Goal: Task Accomplishment & Management: Manage account settings

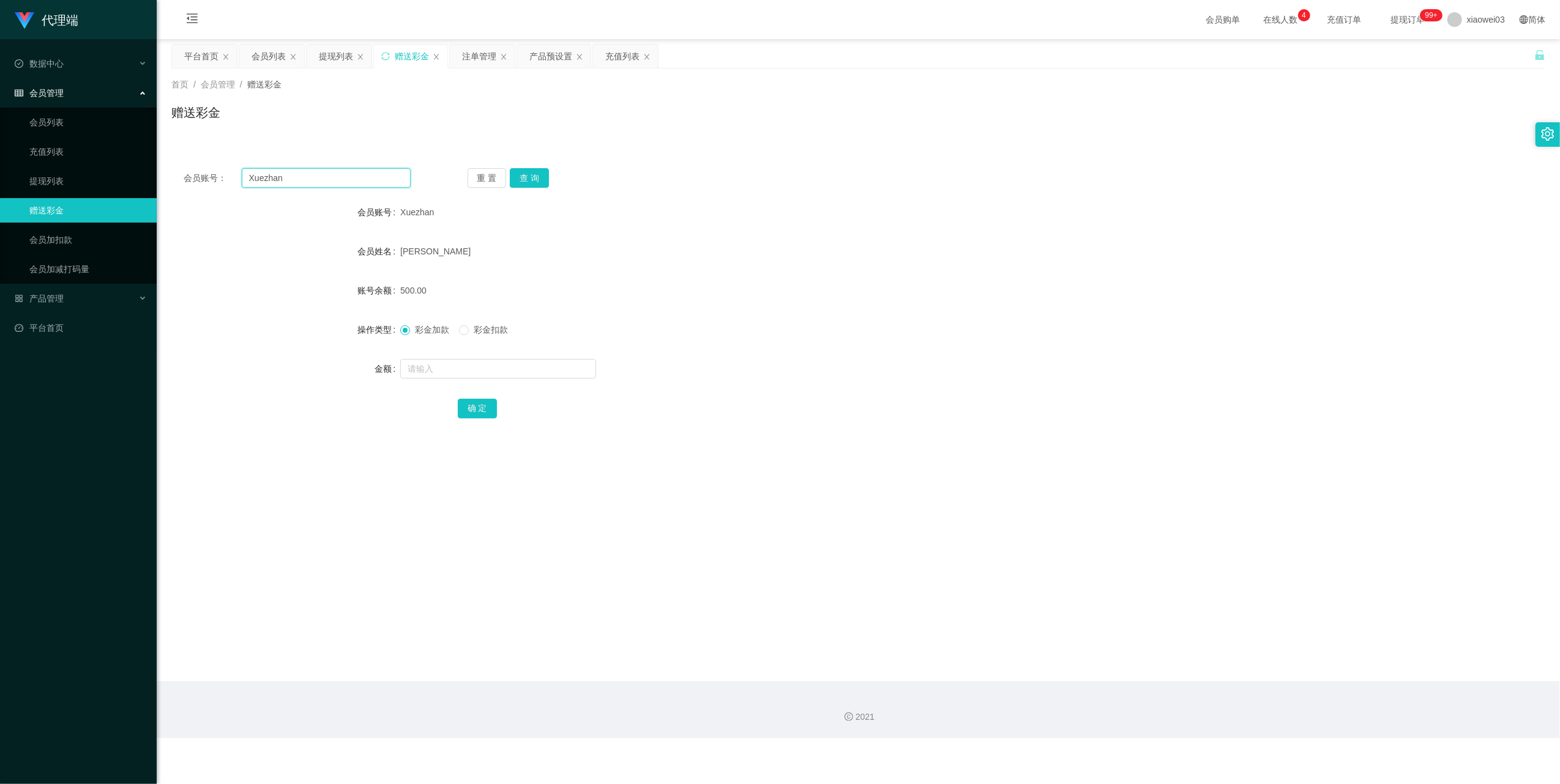
click at [398, 177] on input "Xuezhan" at bounding box center [326, 177] width 169 height 19
paste input "adison614"
type input "adison614"
click at [533, 187] on button "查 询" at bounding box center [529, 177] width 39 height 19
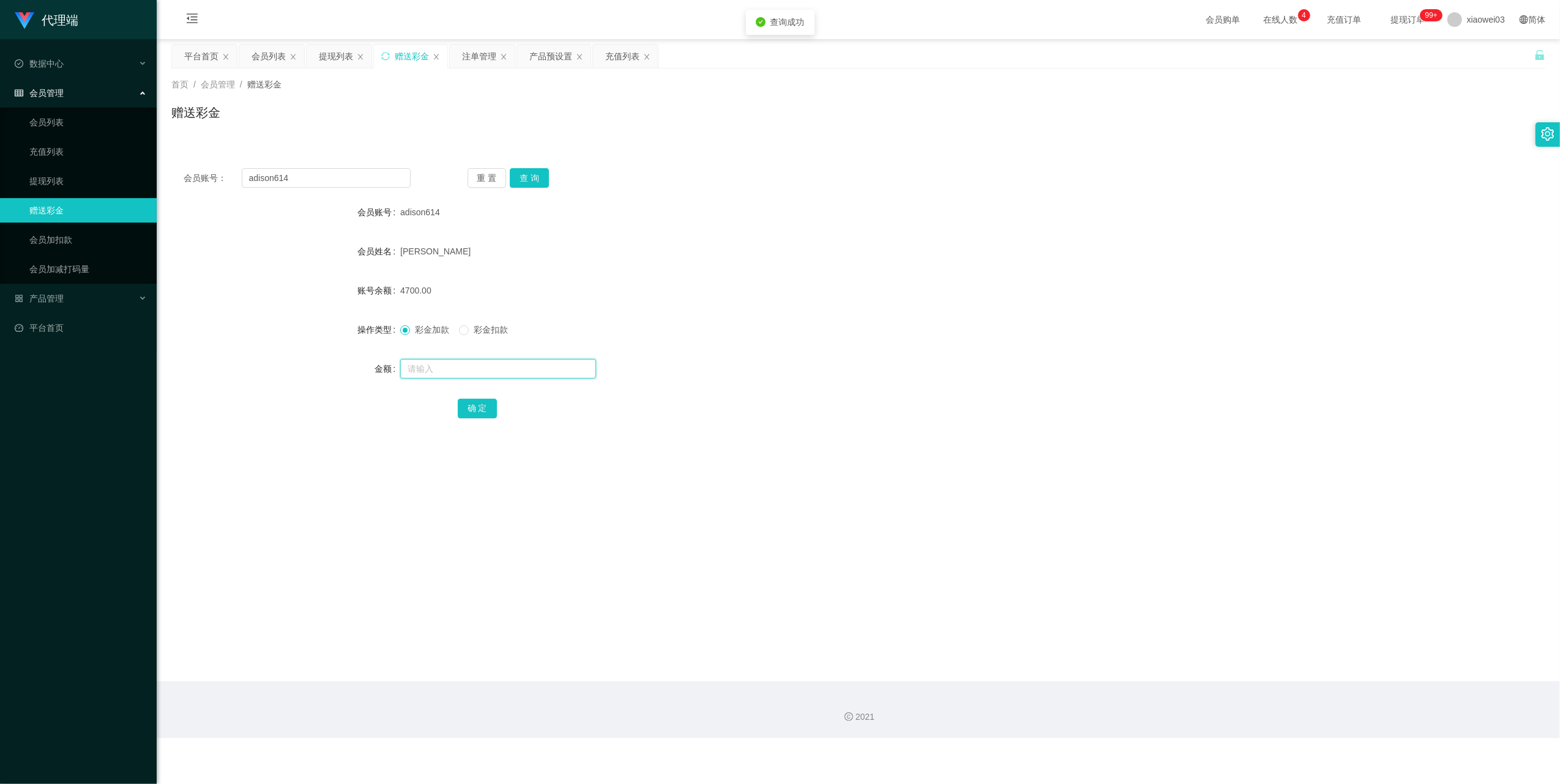
click at [497, 366] on input "text" at bounding box center [498, 369] width 196 height 19
type input "1000"
click at [474, 411] on button "确 定" at bounding box center [477, 408] width 39 height 19
click at [354, 180] on input "adison614" at bounding box center [326, 177] width 169 height 19
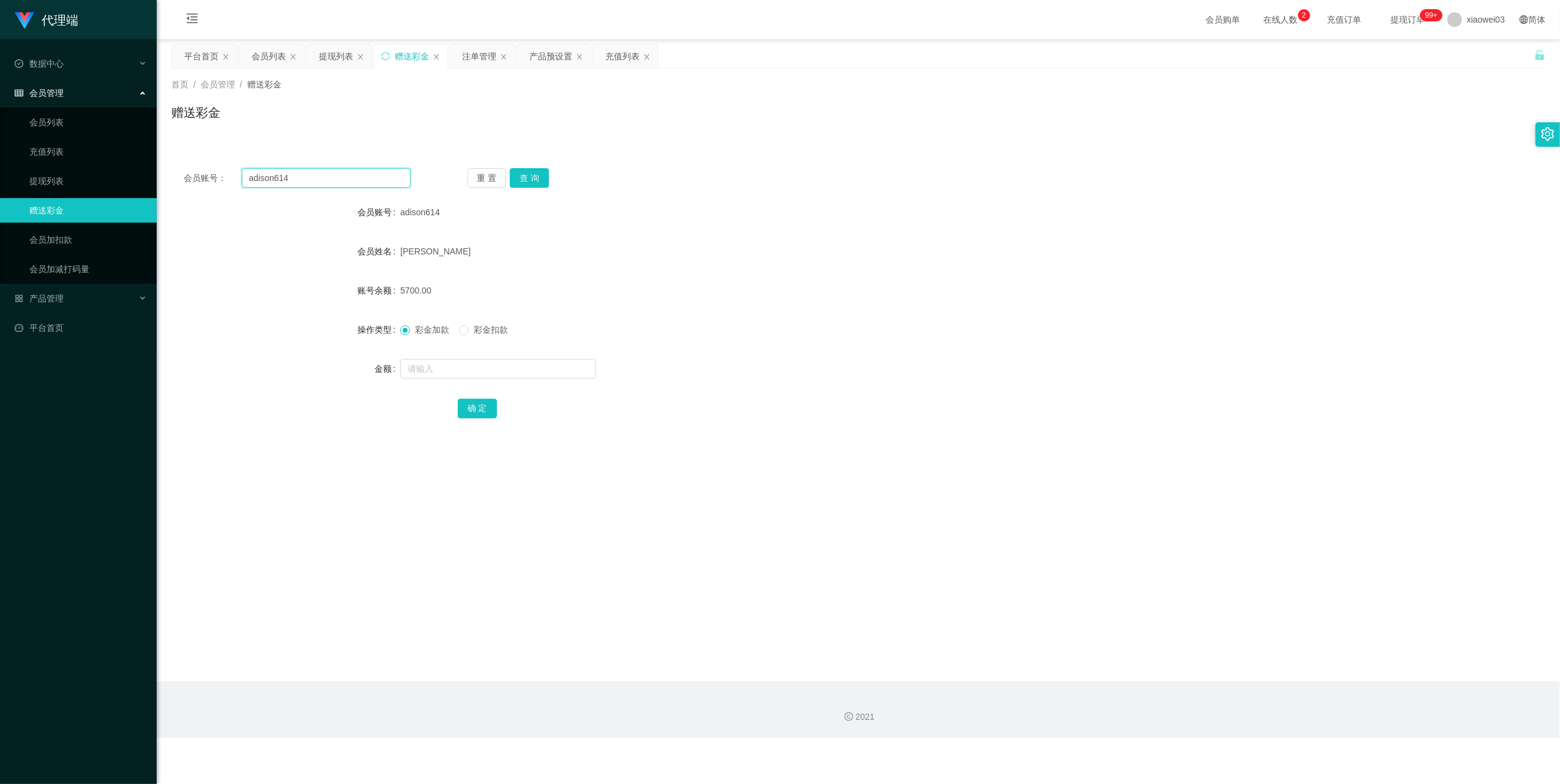
paste input "Longkao"
type input "Longkao"
drag, startPoint x: 530, startPoint y: 175, endPoint x: 532, endPoint y: 203, distance: 28.1
click at [530, 175] on button "查 询" at bounding box center [529, 177] width 39 height 19
click at [485, 377] on input "text" at bounding box center [498, 369] width 196 height 19
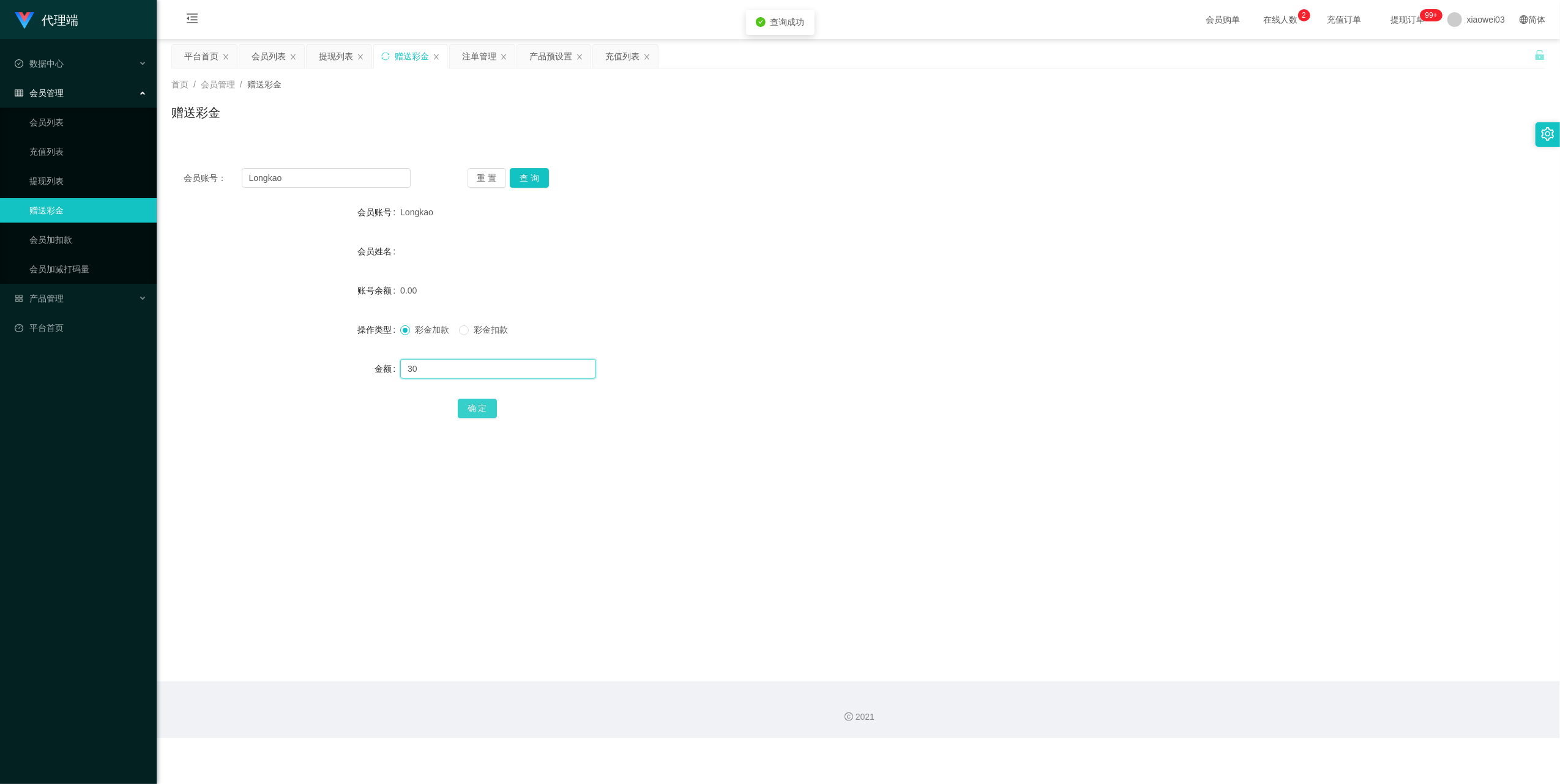
type input "30"
click at [459, 414] on button "确 定" at bounding box center [477, 408] width 39 height 19
click at [363, 177] on input "Longkao" at bounding box center [326, 177] width 169 height 19
paste input "88TT1234"
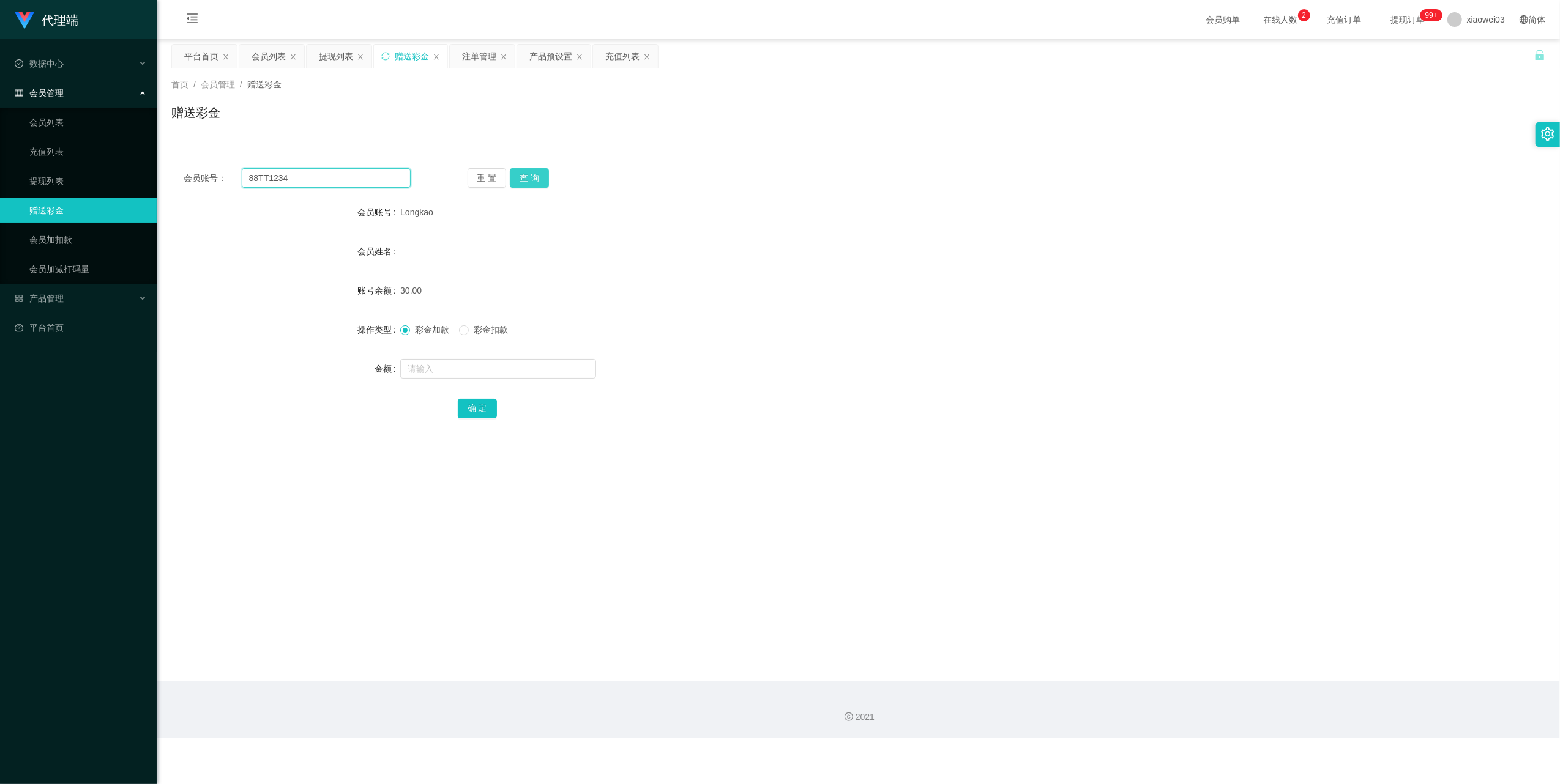
type input "88TT1234"
drag, startPoint x: 537, startPoint y: 186, endPoint x: 539, endPoint y: 194, distance: 8.2
click at [537, 186] on button "查 询" at bounding box center [529, 177] width 39 height 19
click at [508, 371] on input "text" at bounding box center [498, 369] width 196 height 19
type input "30"
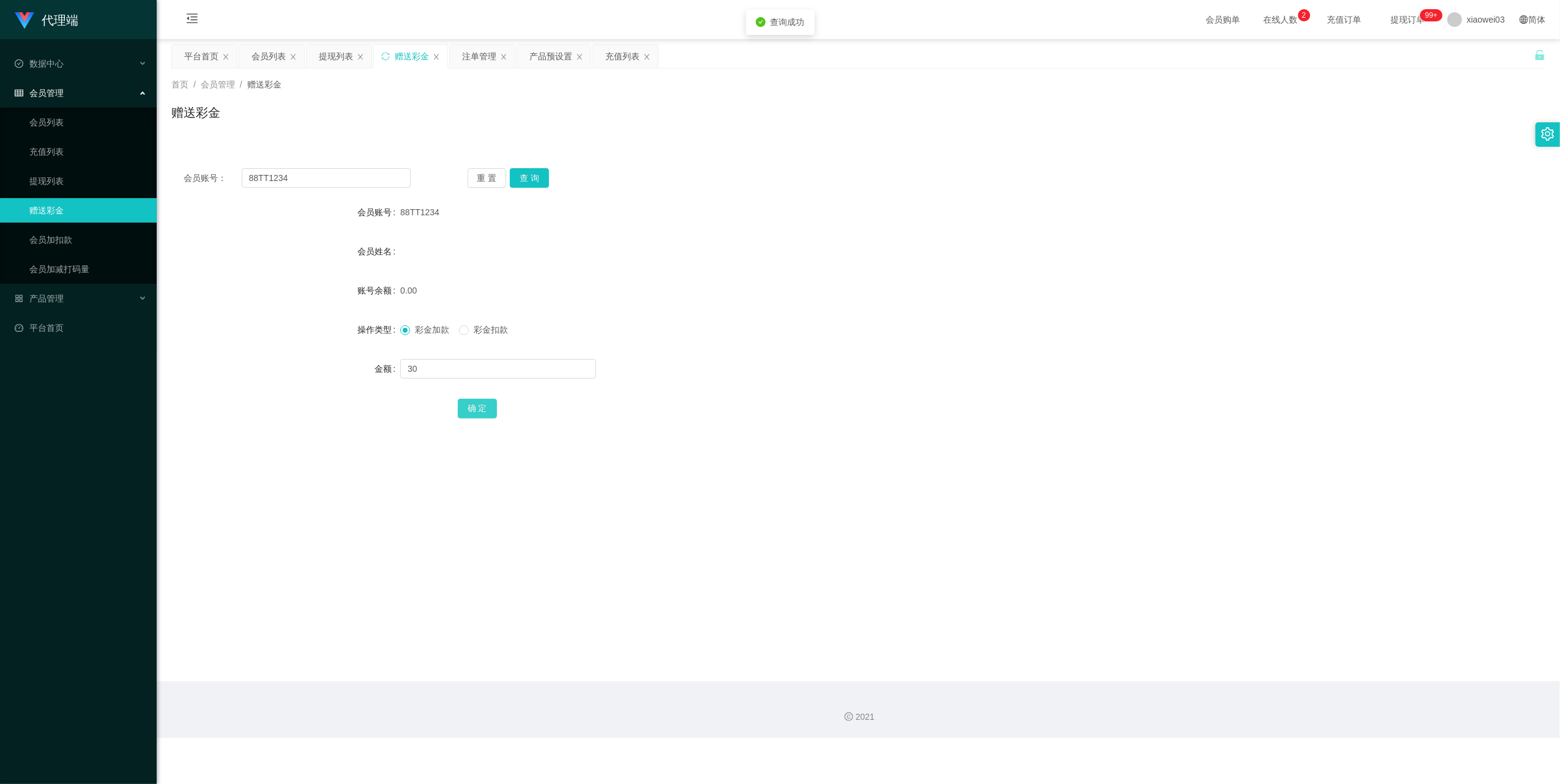
click at [487, 404] on button "确 定" at bounding box center [477, 408] width 39 height 19
click at [548, 52] on div "产品预设置" at bounding box center [551, 56] width 43 height 24
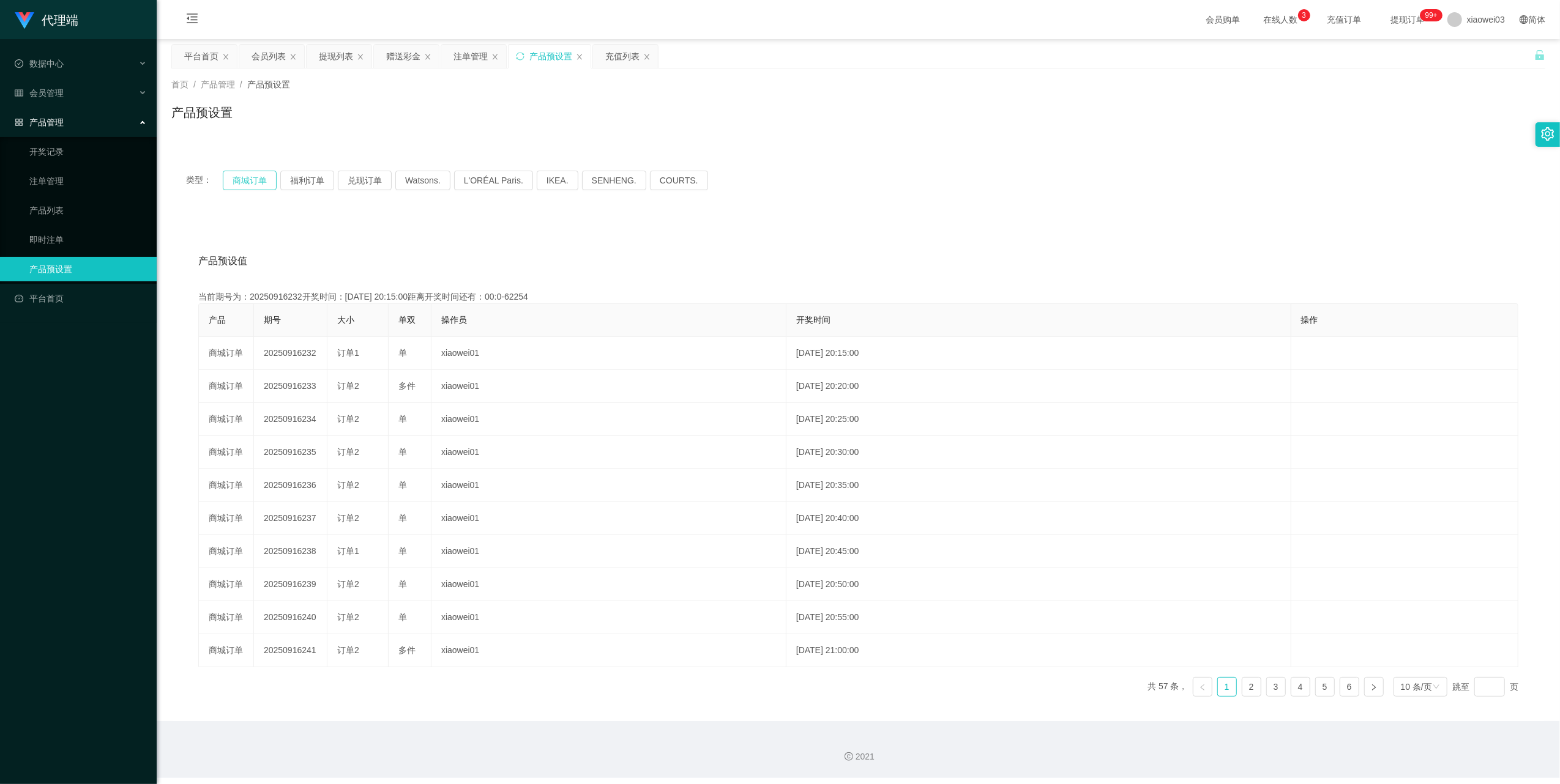
click at [268, 182] on button "商城订单" at bounding box center [250, 180] width 54 height 19
click at [524, 54] on icon "图标: sync" at bounding box center [520, 56] width 8 height 8
click at [252, 182] on button "商城订单" at bounding box center [250, 180] width 54 height 19
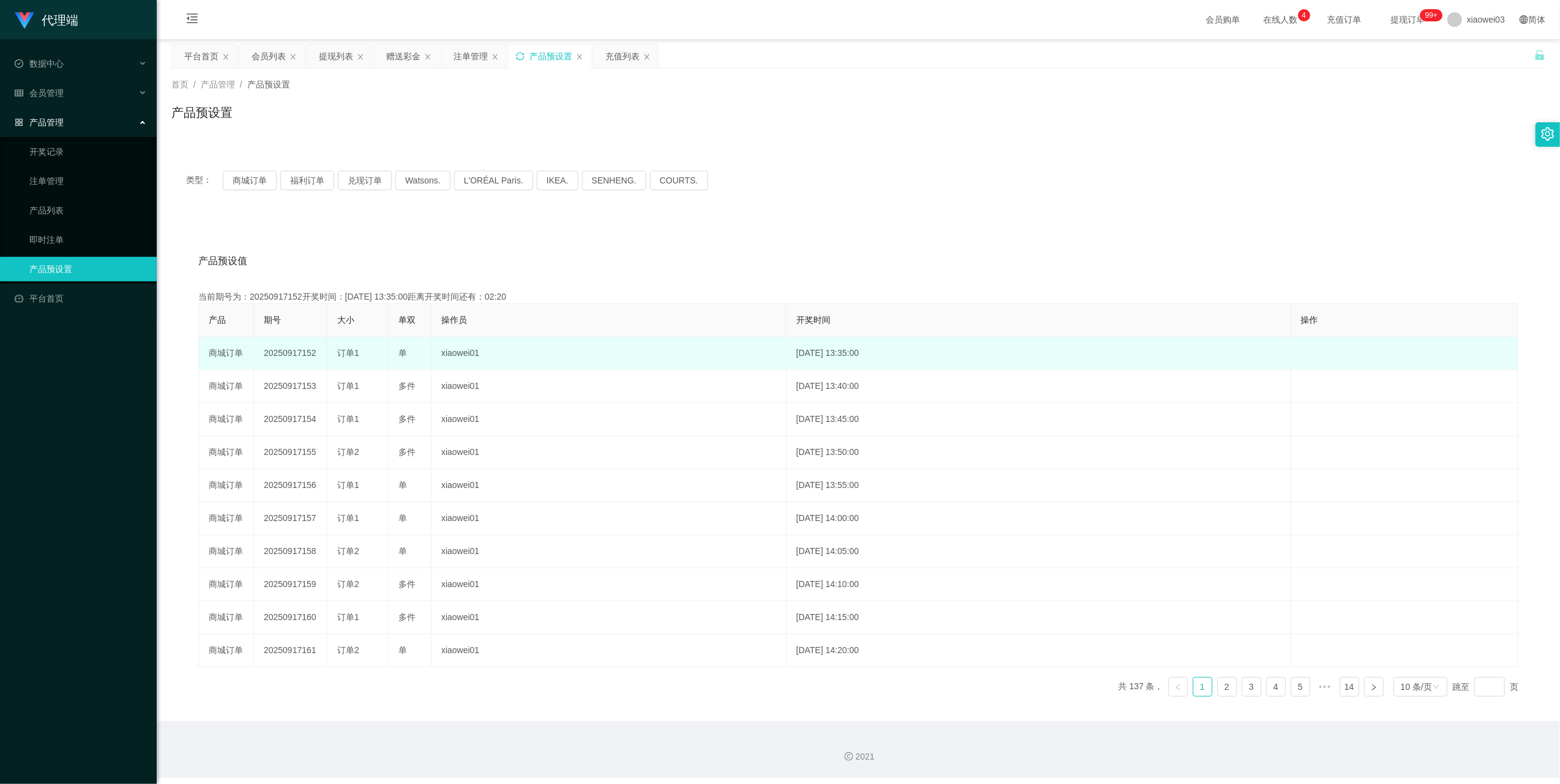
click at [305, 352] on td "20250917152" at bounding box center [290, 354] width 74 height 33
copy td "20250917152"
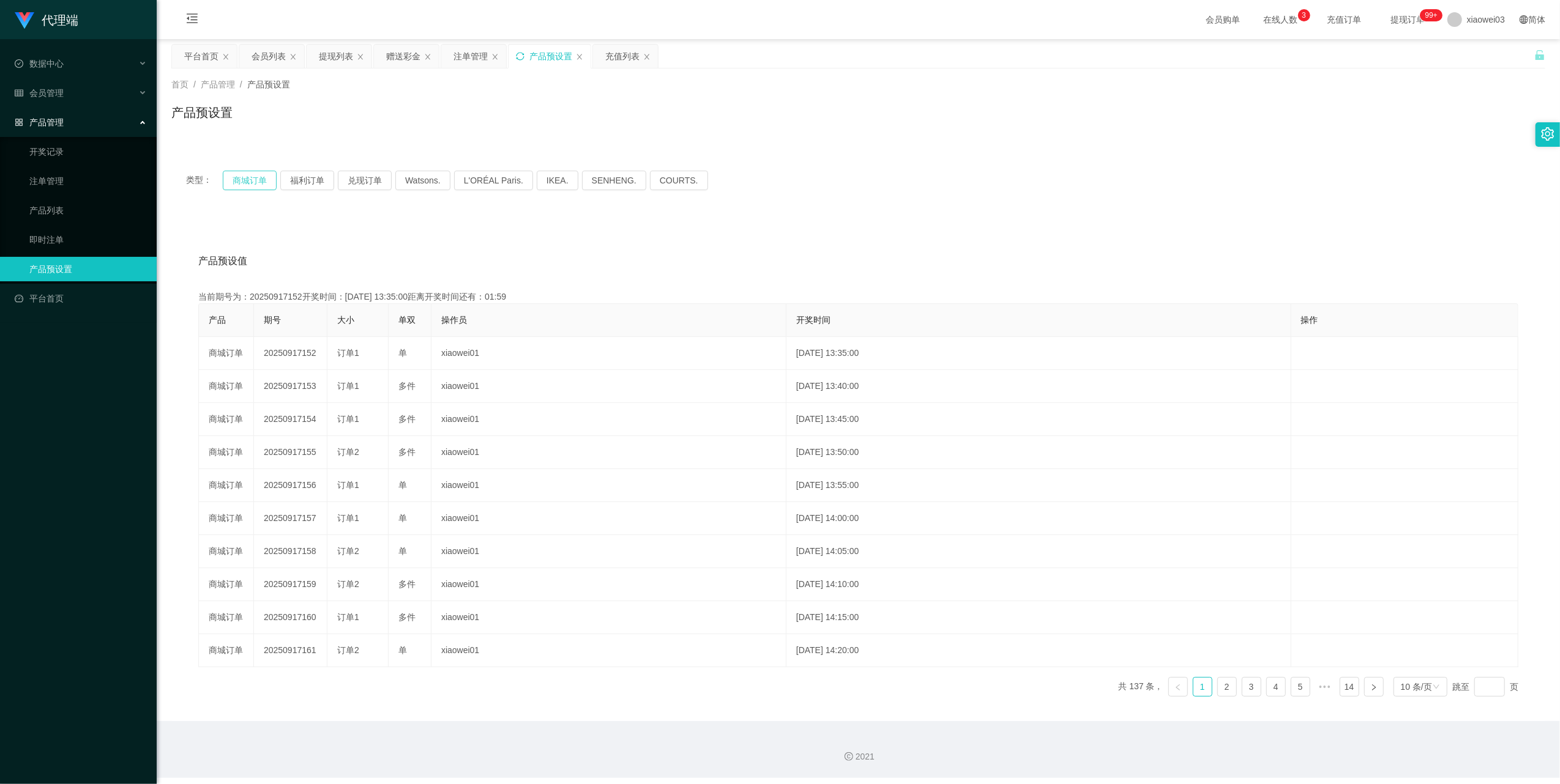
click at [237, 187] on button "商城订单" at bounding box center [250, 180] width 54 height 19
click at [463, 53] on div "注单管理" at bounding box center [470, 56] width 34 height 24
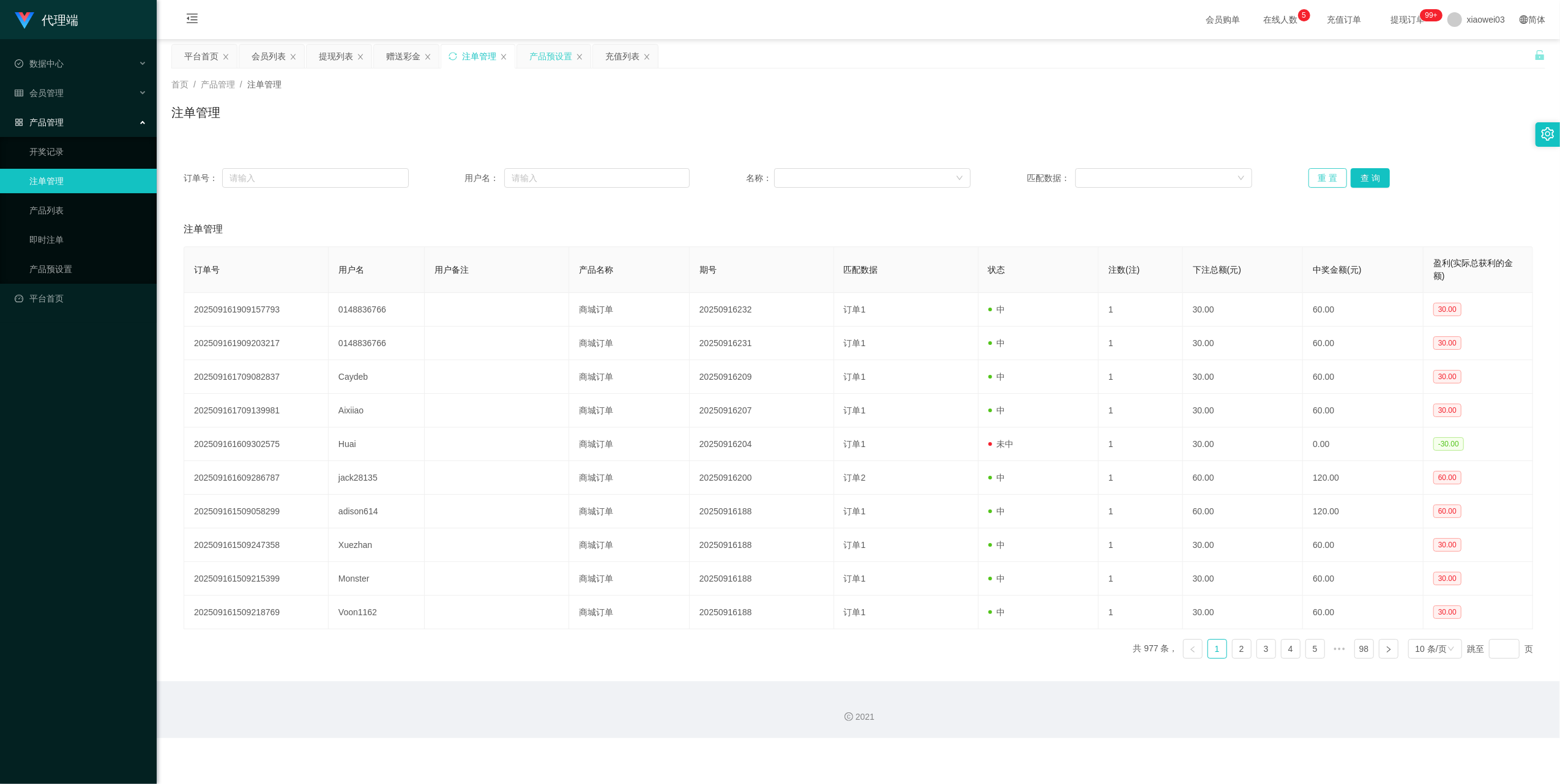
click at [1325, 177] on button "重 置" at bounding box center [1328, 177] width 39 height 19
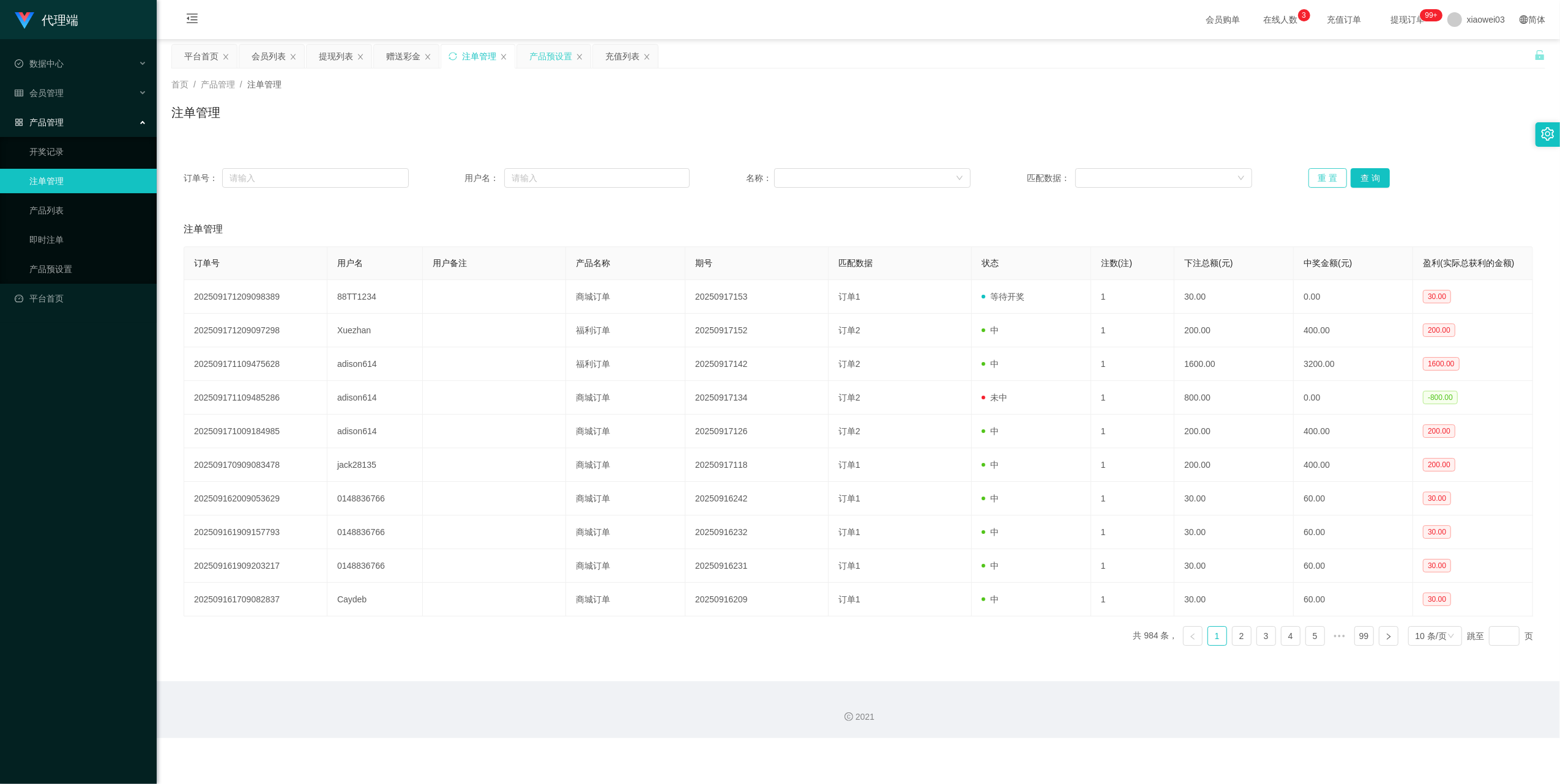
click at [1308, 182] on button "重 置" at bounding box center [1328, 177] width 39 height 19
click at [1325, 177] on button "重 置" at bounding box center [1328, 177] width 39 height 19
click at [548, 49] on div "产品预设置" at bounding box center [551, 56] width 43 height 24
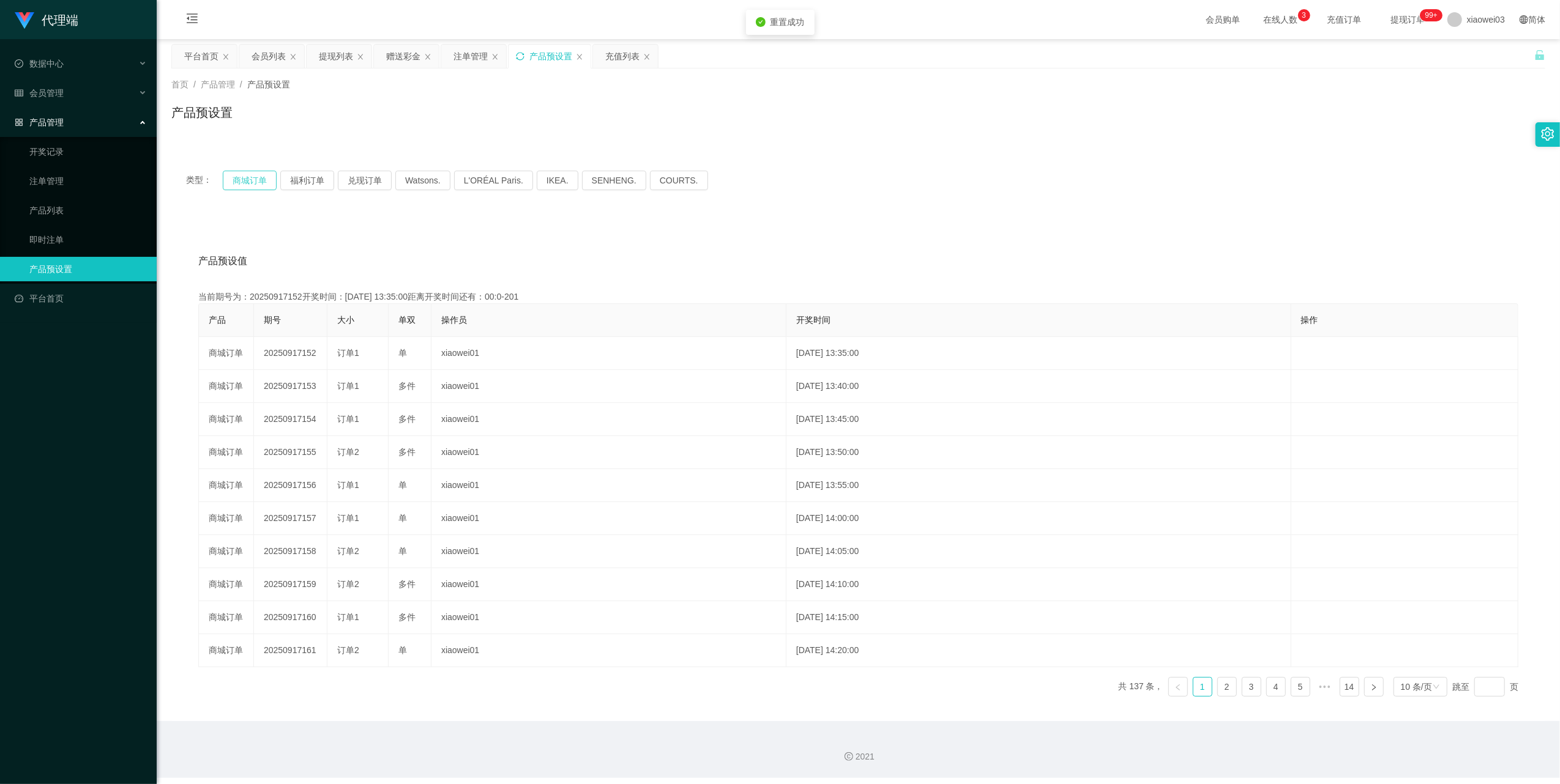
click at [262, 174] on button "商城订单" at bounding box center [250, 180] width 54 height 19
click at [456, 59] on div "注单管理" at bounding box center [470, 56] width 34 height 24
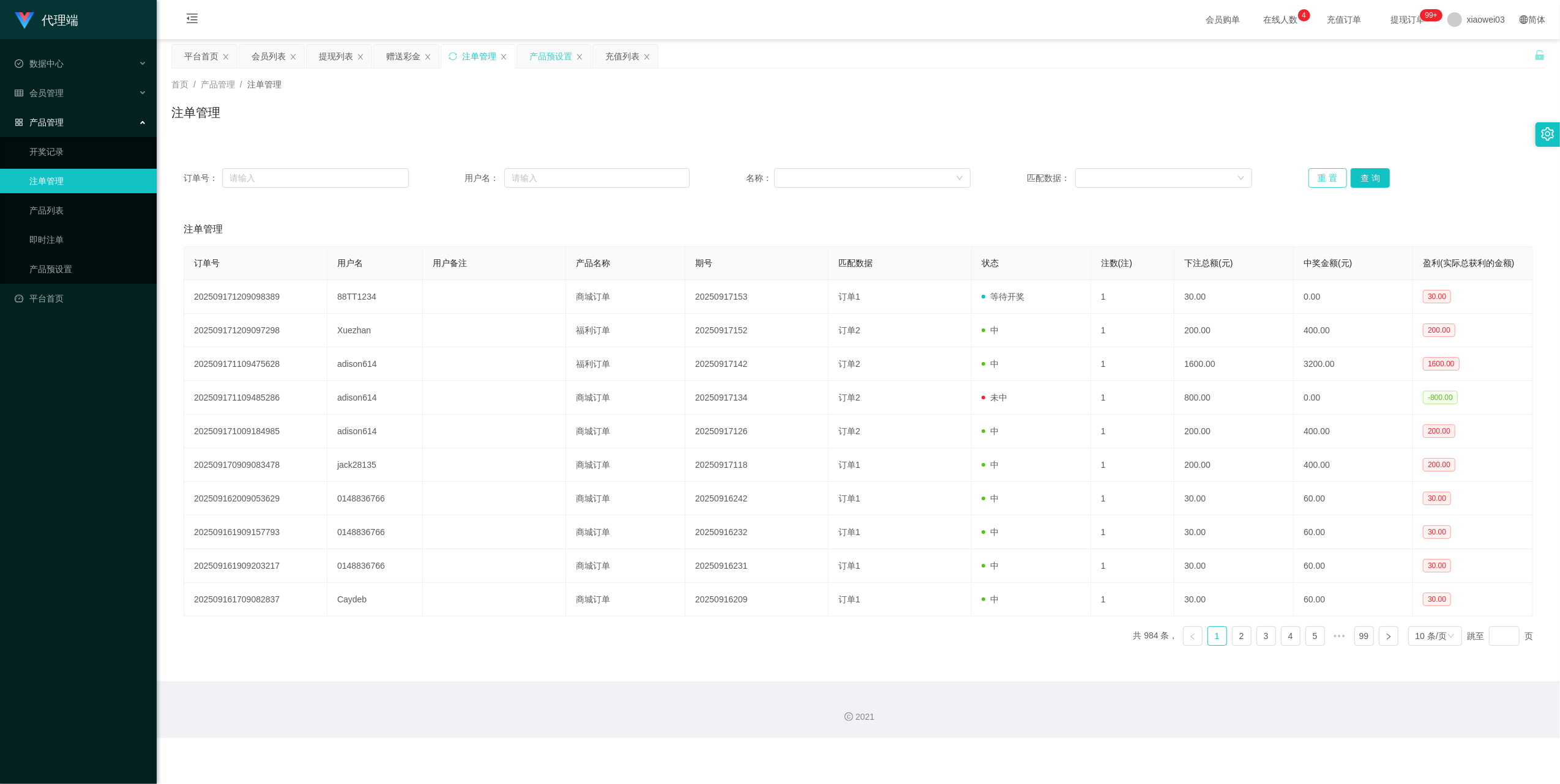
click at [1312, 172] on button "重 置" at bounding box center [1328, 177] width 39 height 19
click at [1320, 179] on button "重 置" at bounding box center [1328, 177] width 39 height 19
click at [543, 53] on div "产品预设置" at bounding box center [551, 56] width 43 height 24
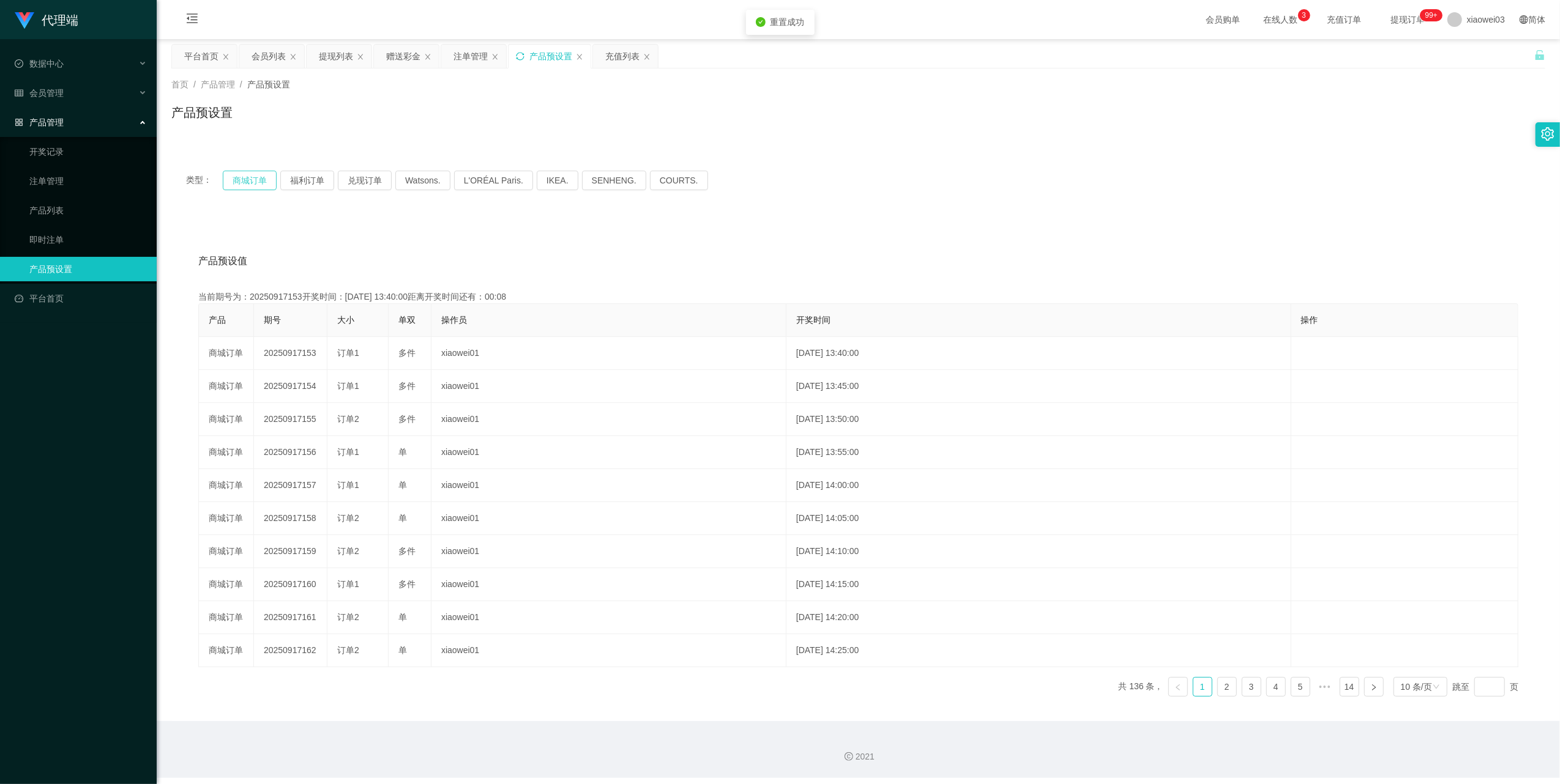
click at [270, 177] on button "商城订单" at bounding box center [250, 180] width 54 height 19
click at [466, 54] on div "注单管理" at bounding box center [470, 56] width 34 height 24
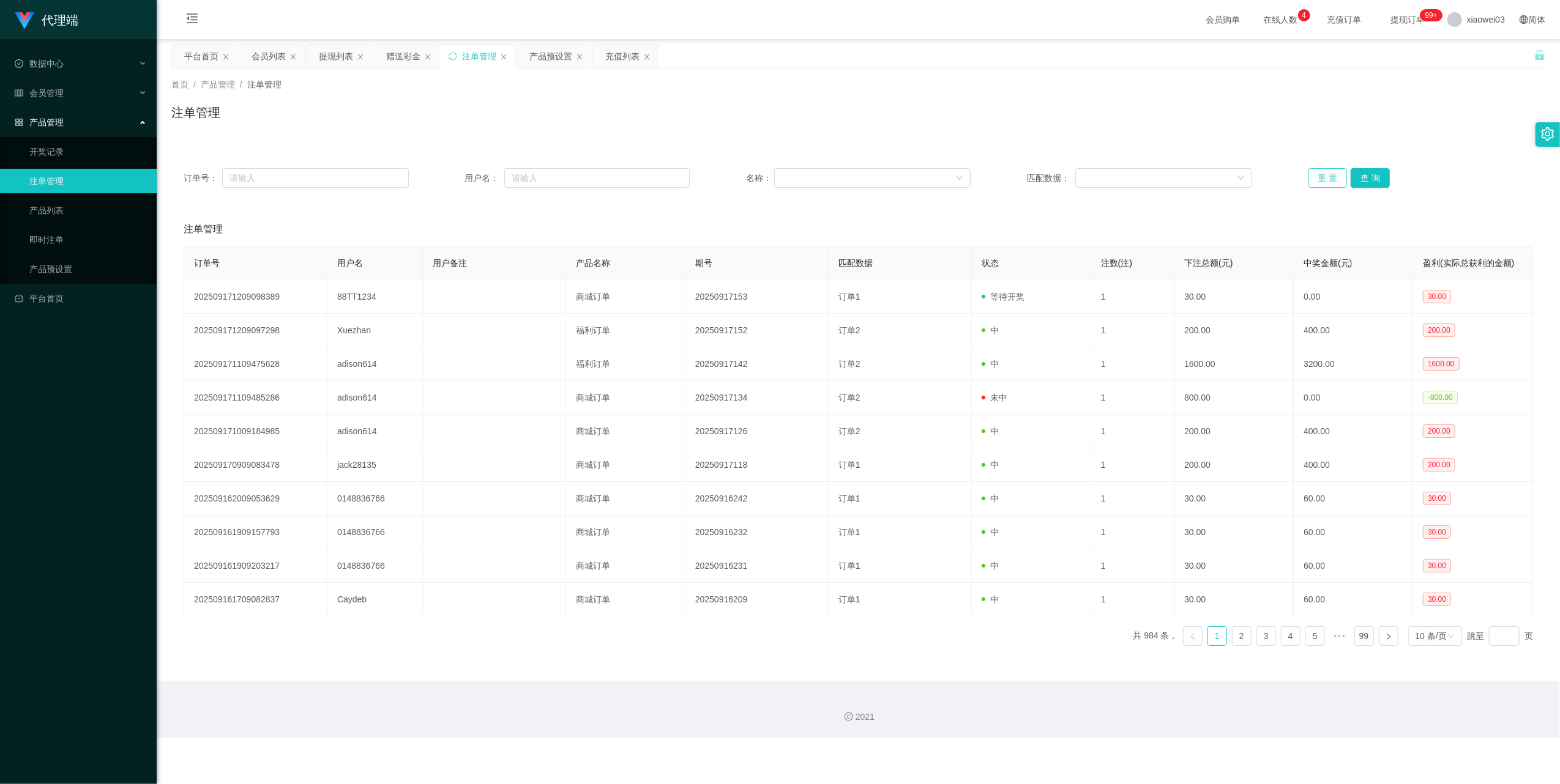
click at [1315, 180] on button "重 置" at bounding box center [1328, 177] width 39 height 19
click at [1310, 160] on div "订单号： 用户名： 名称： 匹配数据： 重 置 查 询" at bounding box center [859, 178] width 1374 height 44
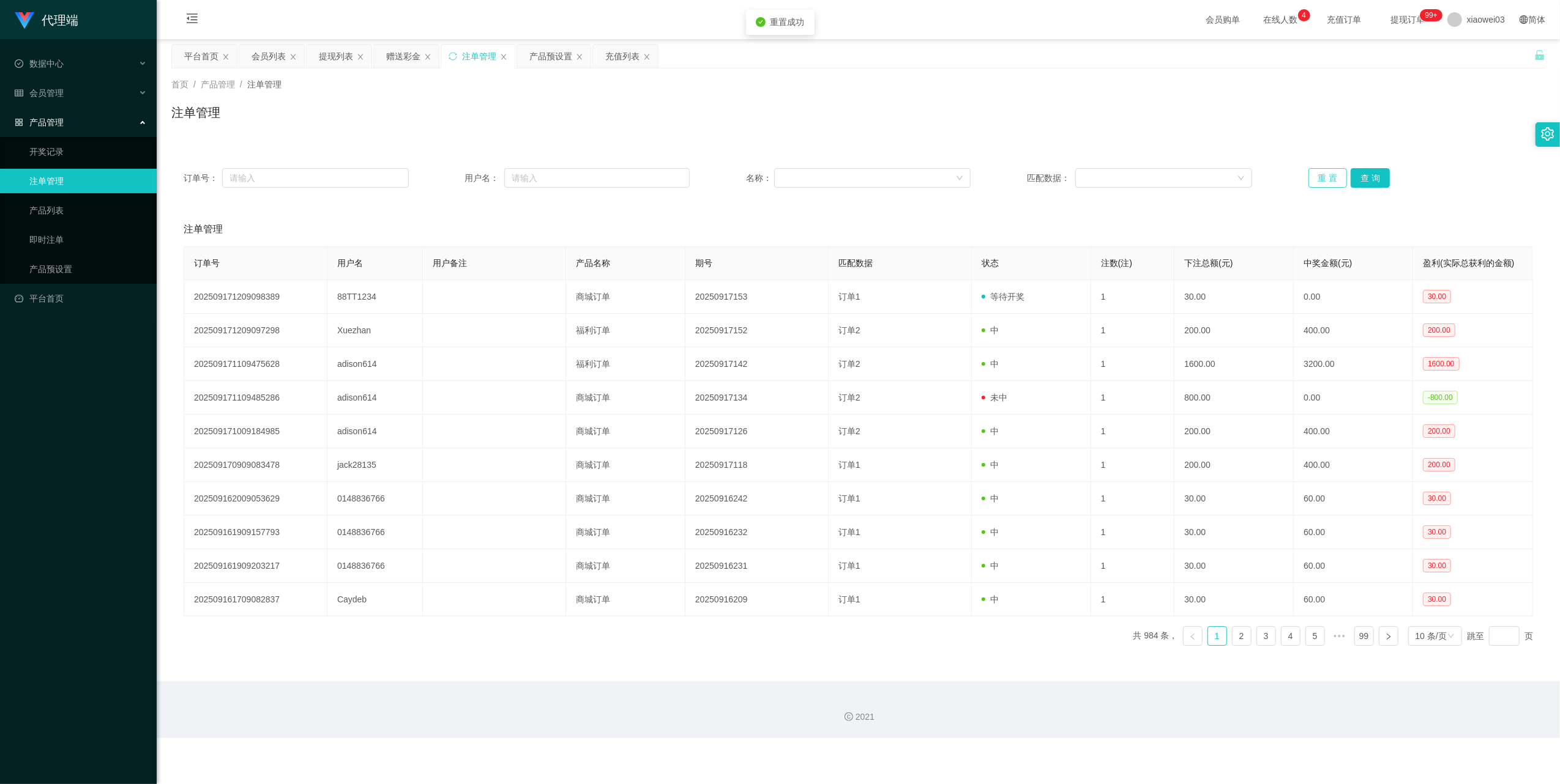
click at [1315, 172] on button "重 置" at bounding box center [1328, 177] width 39 height 19
click at [1370, 184] on button "查 询" at bounding box center [1370, 177] width 39 height 19
click at [547, 53] on div "产品预设置" at bounding box center [551, 56] width 43 height 24
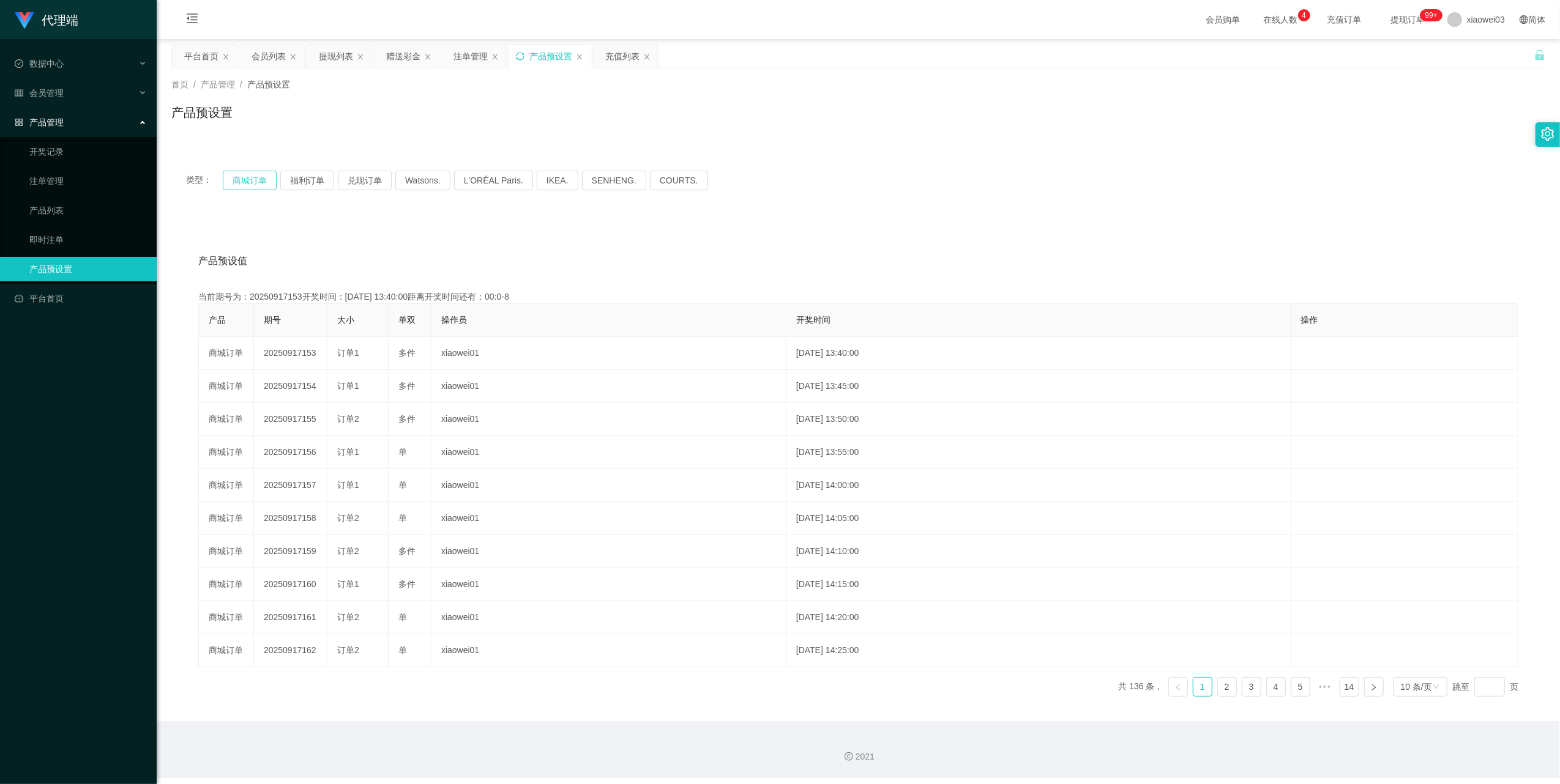
click at [239, 177] on button "商城订单" at bounding box center [250, 180] width 54 height 19
click at [471, 57] on div "注单管理" at bounding box center [470, 56] width 34 height 24
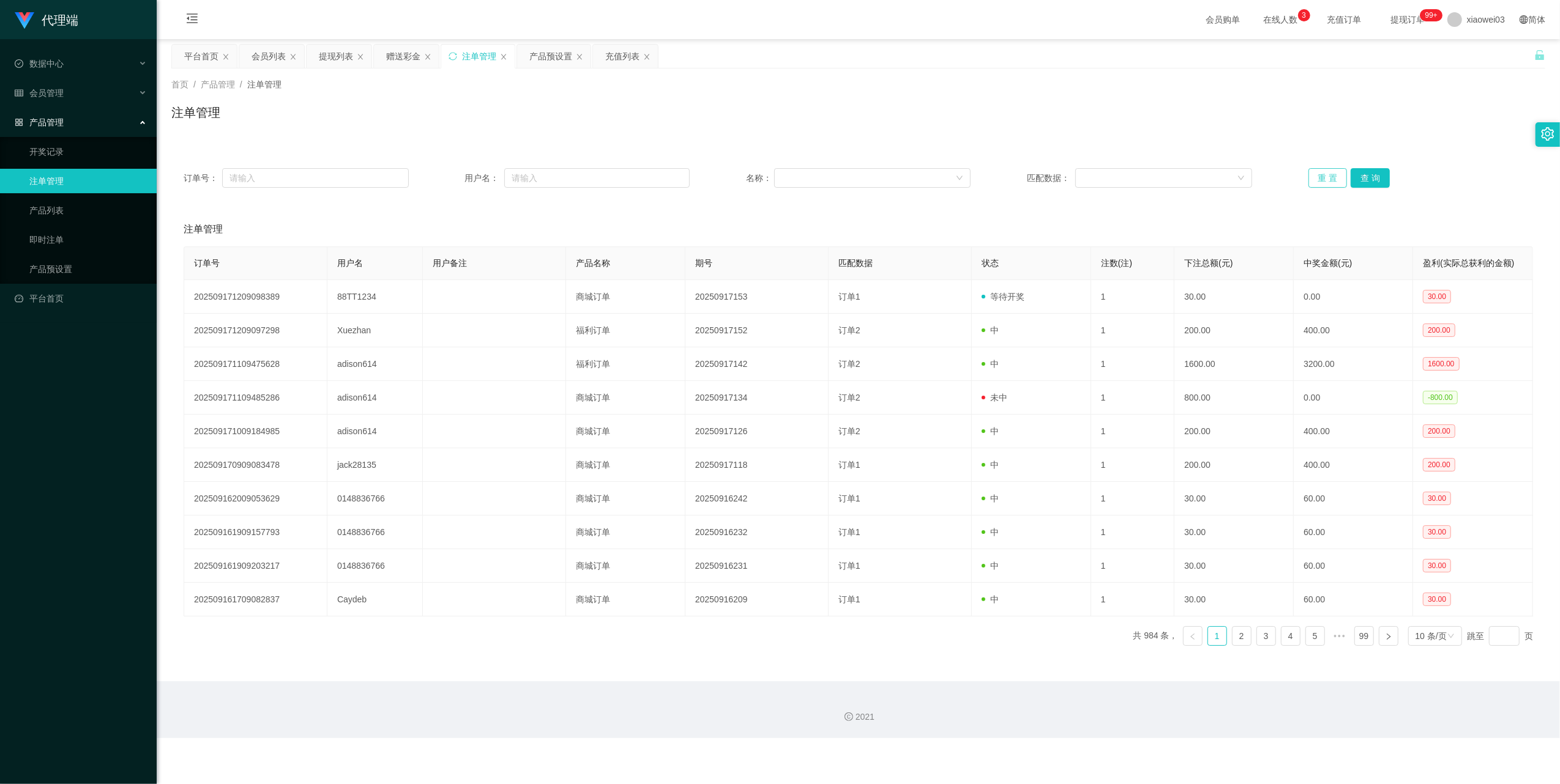
click at [1320, 174] on button "重 置" at bounding box center [1328, 177] width 39 height 19
click at [563, 57] on div "产品预设置" at bounding box center [551, 56] width 43 height 24
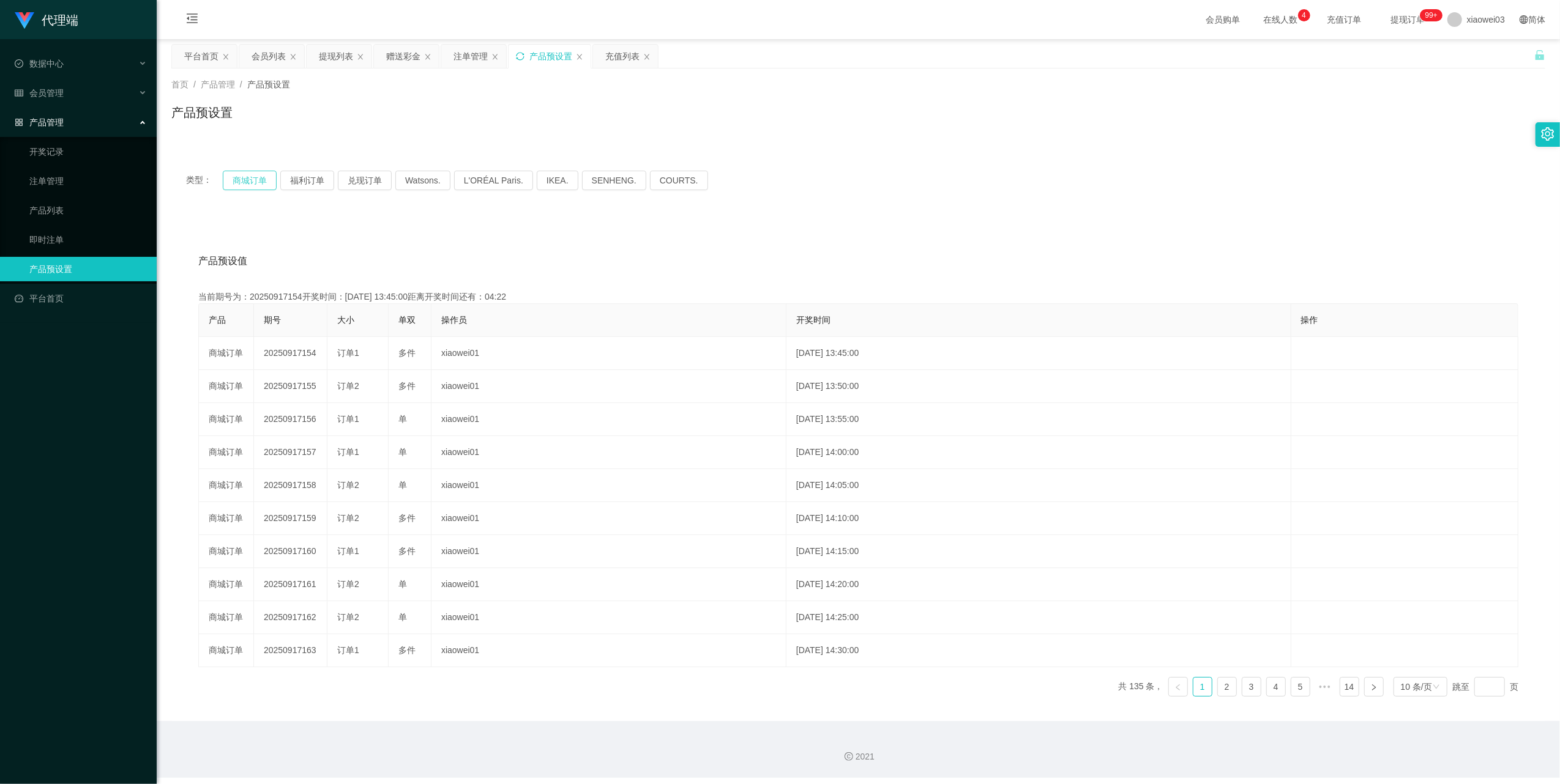
click at [253, 182] on button "商城订单" at bounding box center [250, 180] width 54 height 19
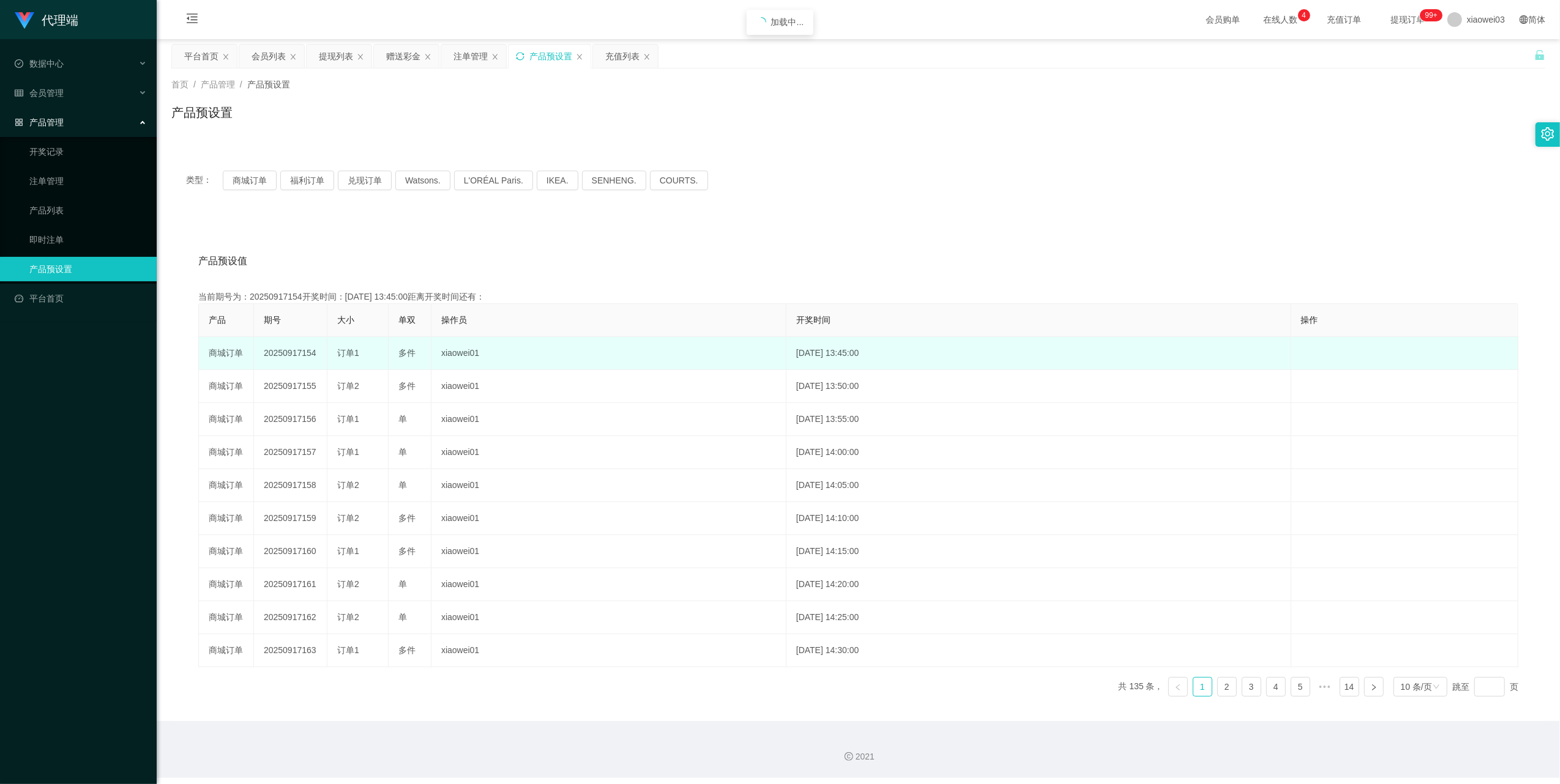
click at [287, 353] on td "20250917154" at bounding box center [290, 354] width 74 height 33
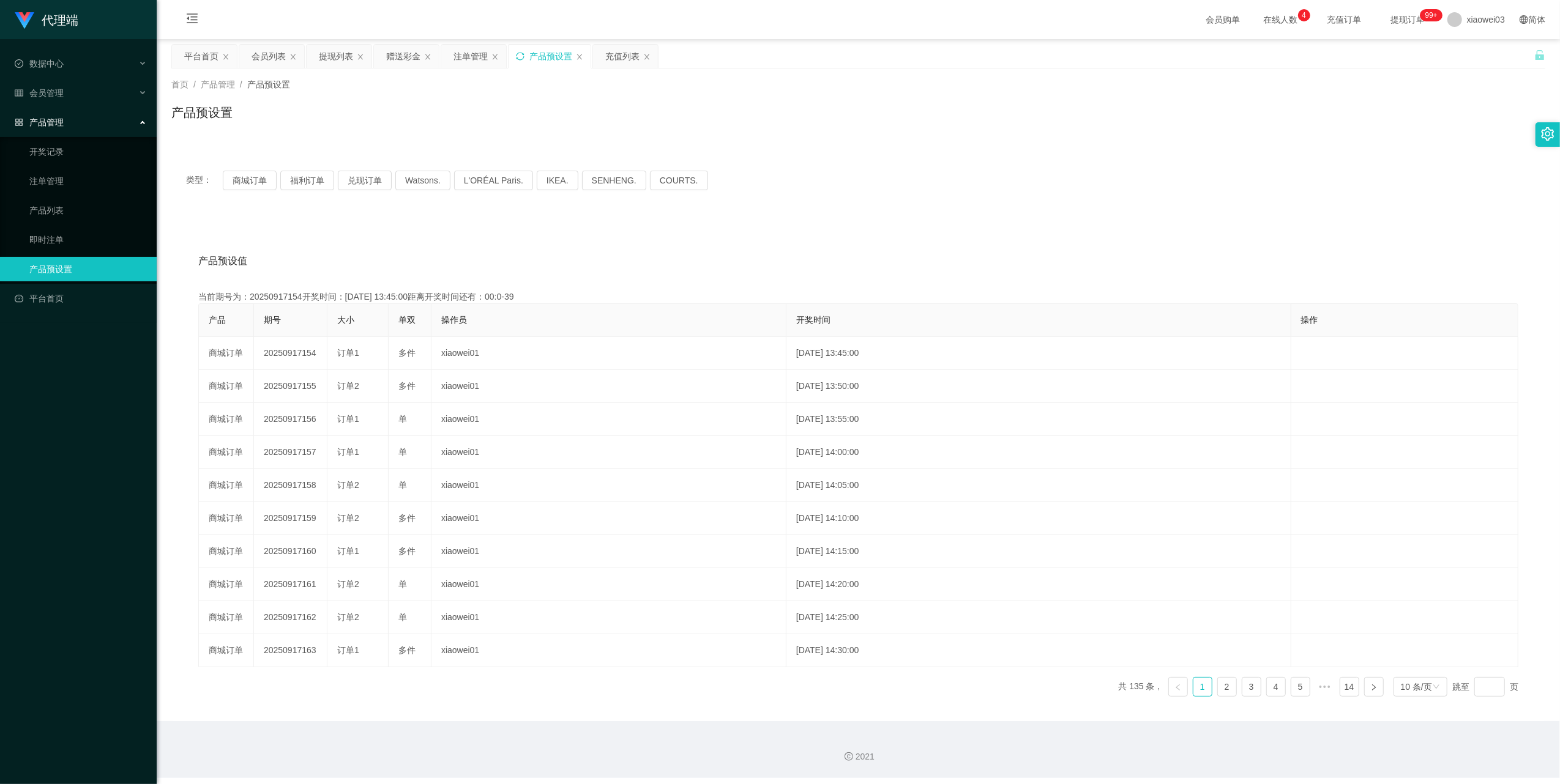
copy td "20250917154"
click at [236, 185] on button "商城订单" at bounding box center [250, 180] width 54 height 19
click at [466, 54] on div "注单管理" at bounding box center [470, 56] width 34 height 24
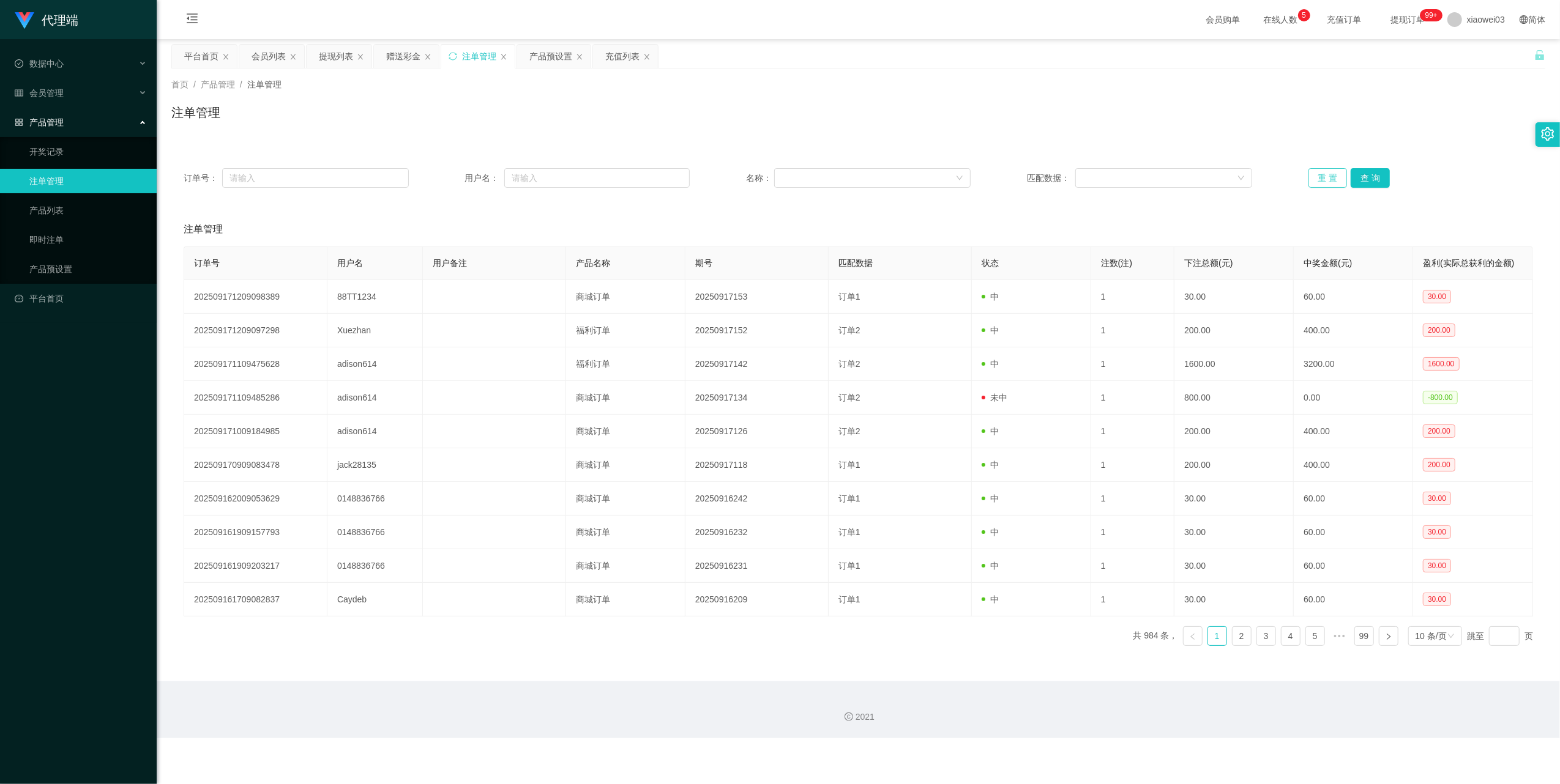
click at [1325, 177] on button "重 置" at bounding box center [1328, 177] width 39 height 19
click at [1308, 179] on button "重 置" at bounding box center [1328, 177] width 39 height 19
click at [346, 57] on div "提现列表" at bounding box center [336, 56] width 34 height 24
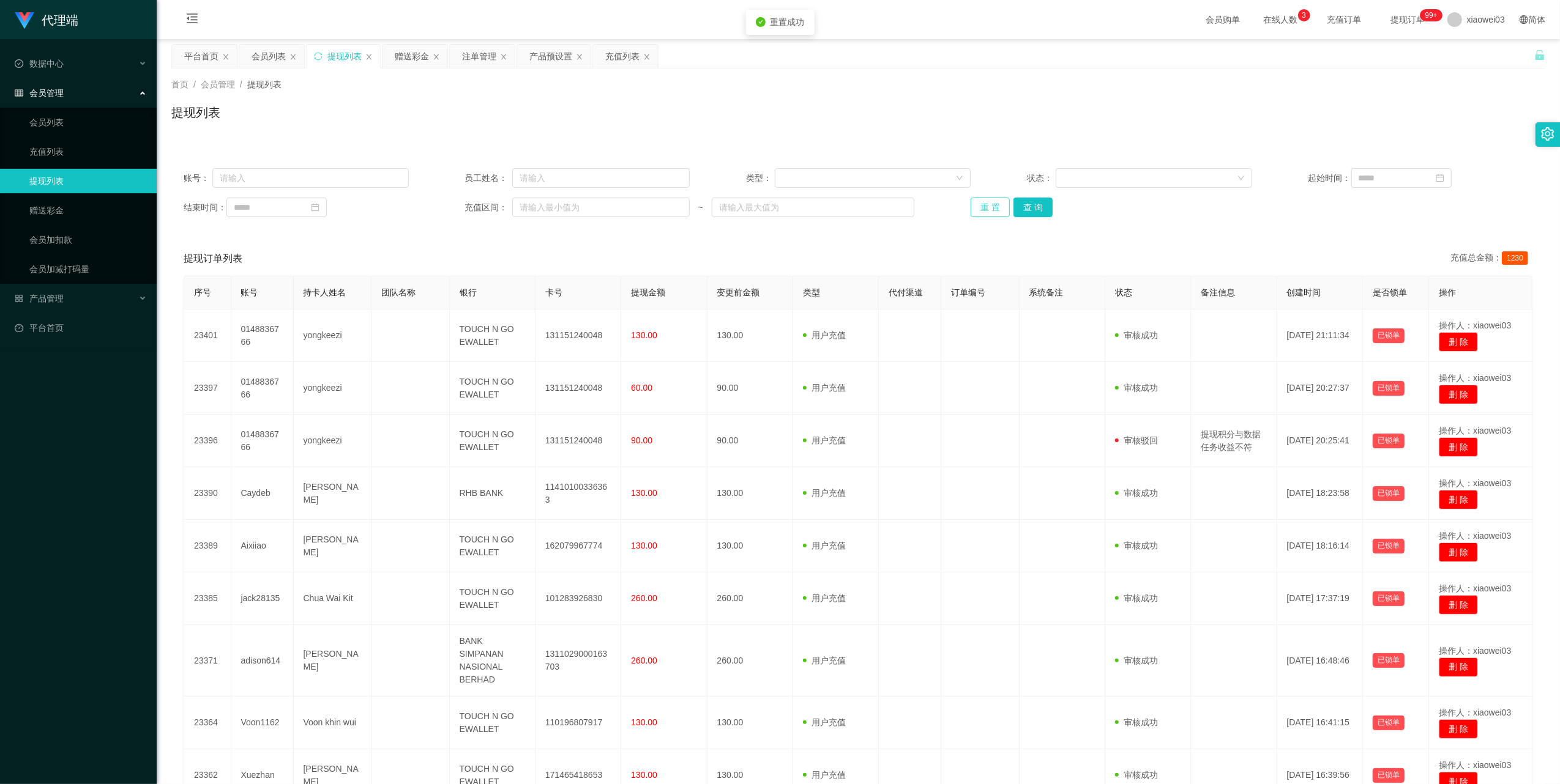
click at [985, 201] on button "重 置" at bounding box center [990, 207] width 39 height 19
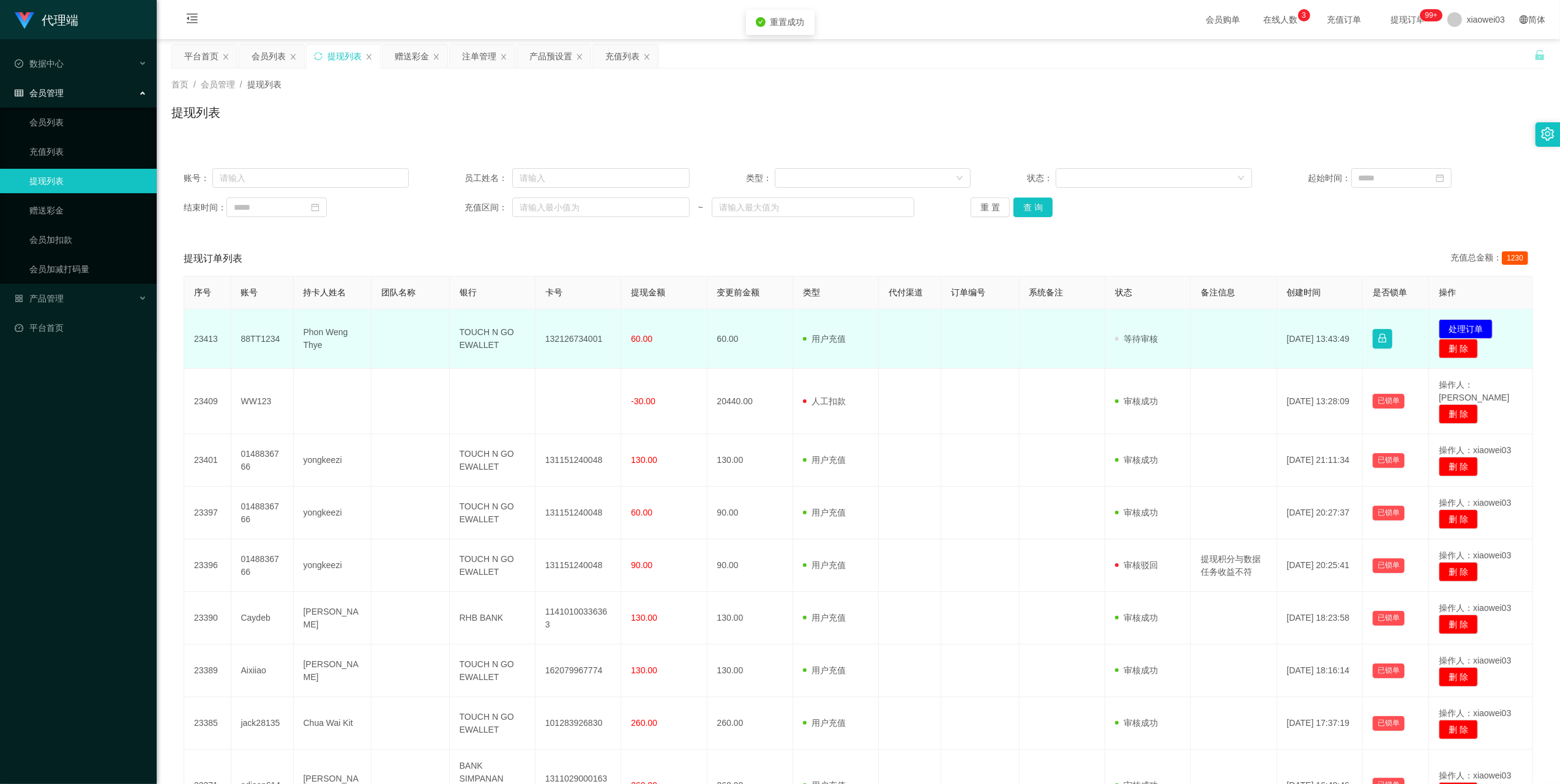
click at [571, 336] on td "132126734001" at bounding box center [578, 339] width 86 height 59
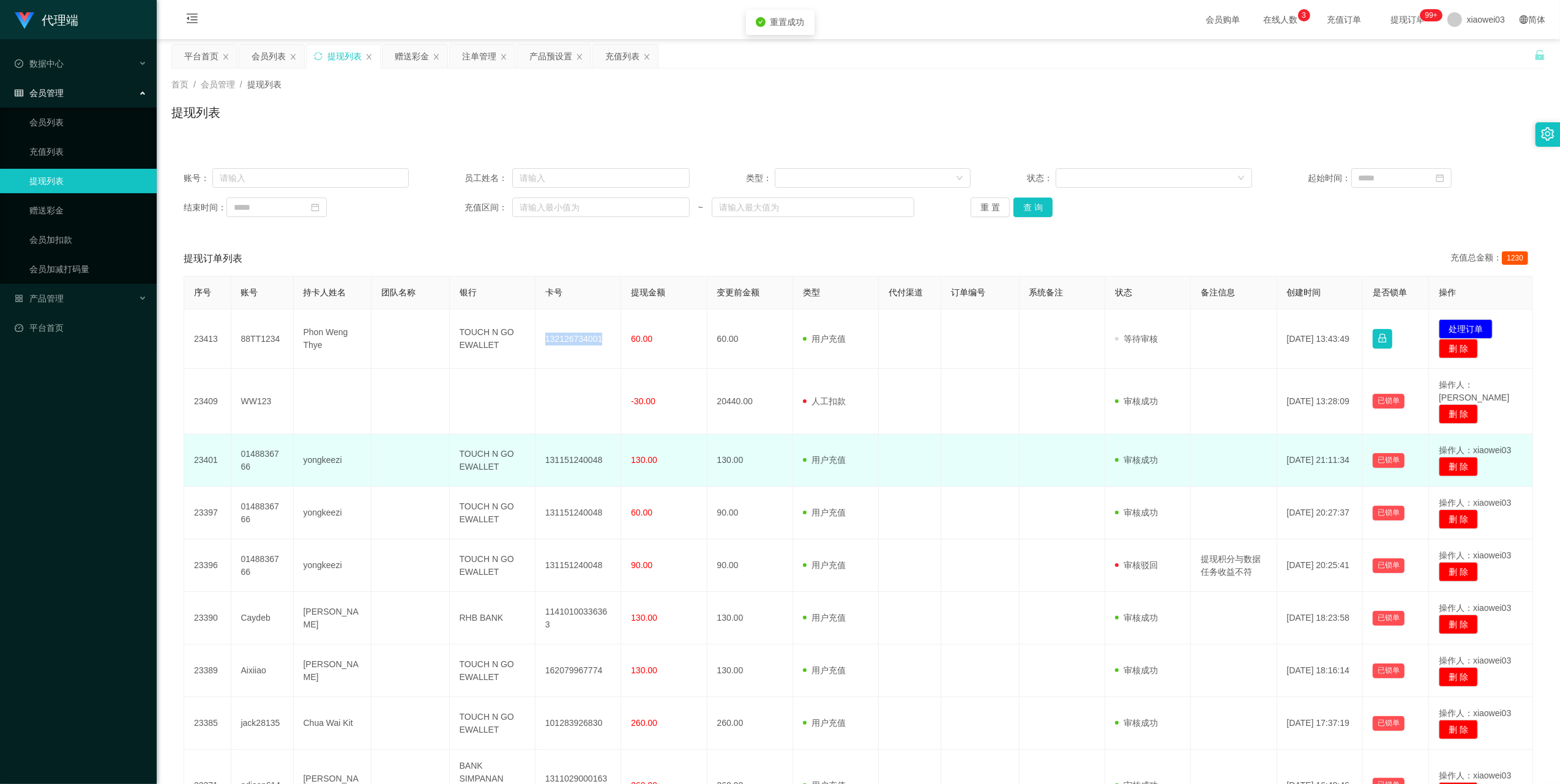
copy td "132126734001"
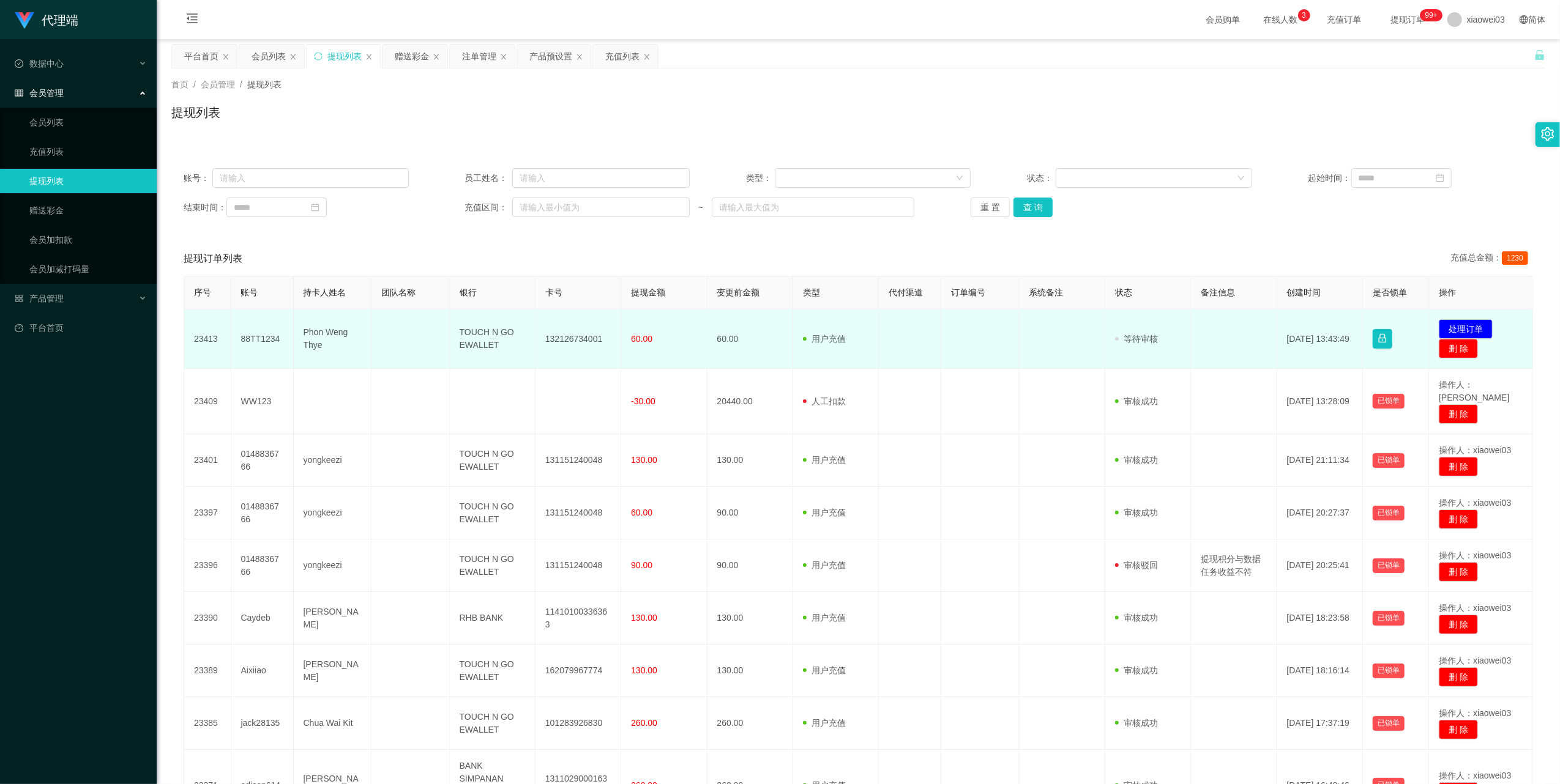
click at [485, 338] on td "TOUCH N GO EWALLET" at bounding box center [493, 339] width 86 height 59
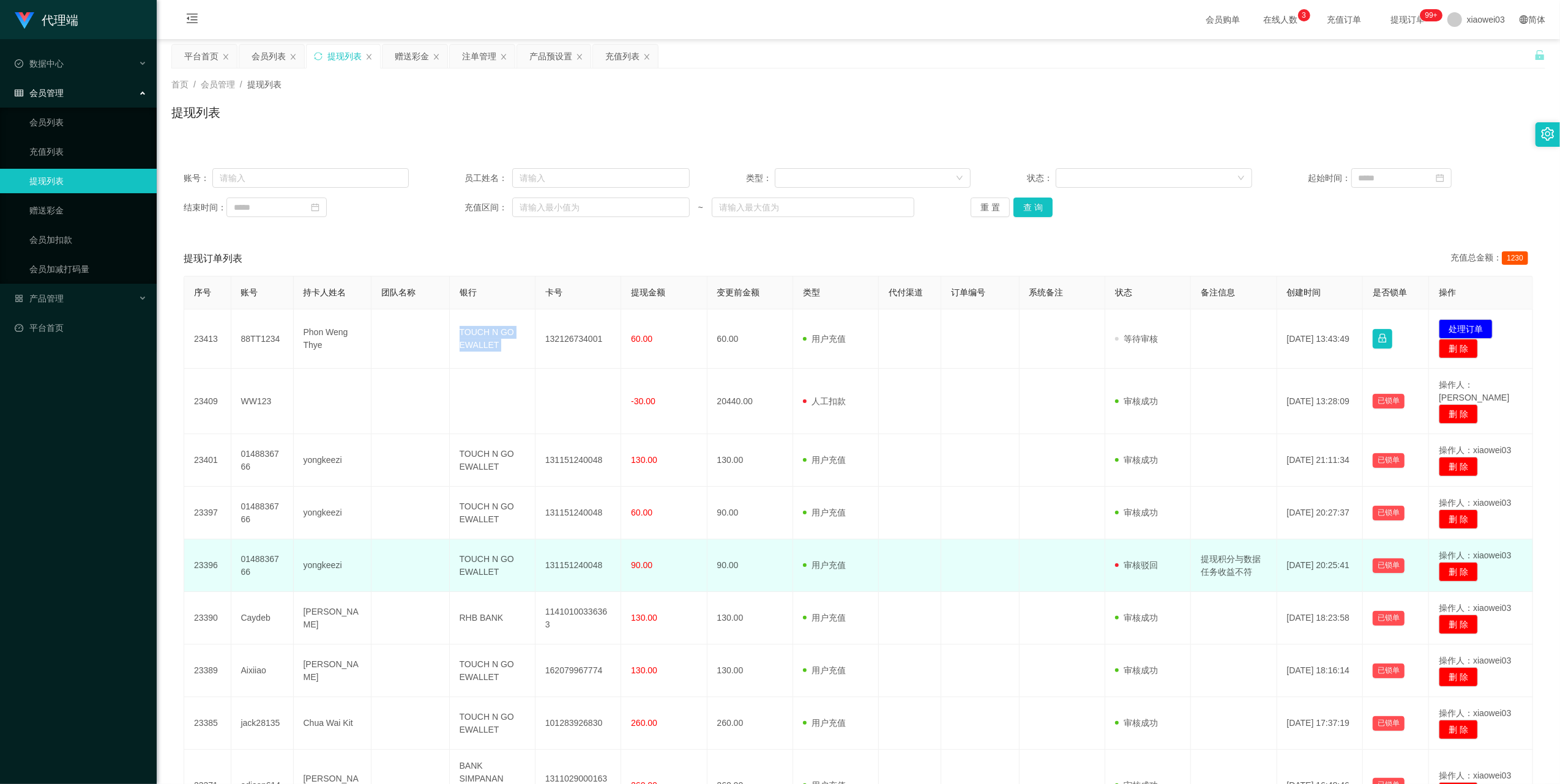
copy td "TOUCH N GO EWALLET"
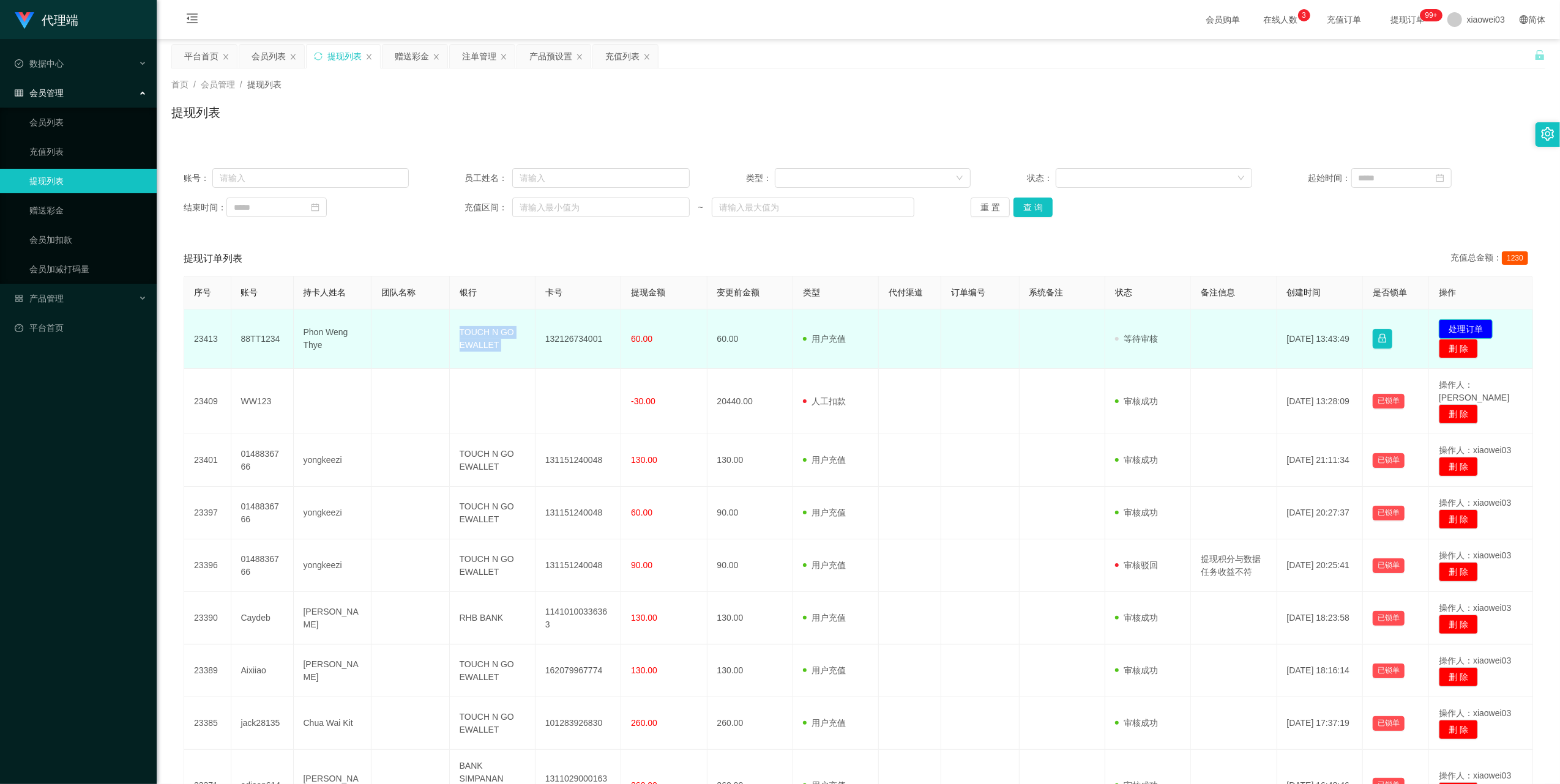
click at [1458, 325] on button "处理订单" at bounding box center [1466, 329] width 54 height 19
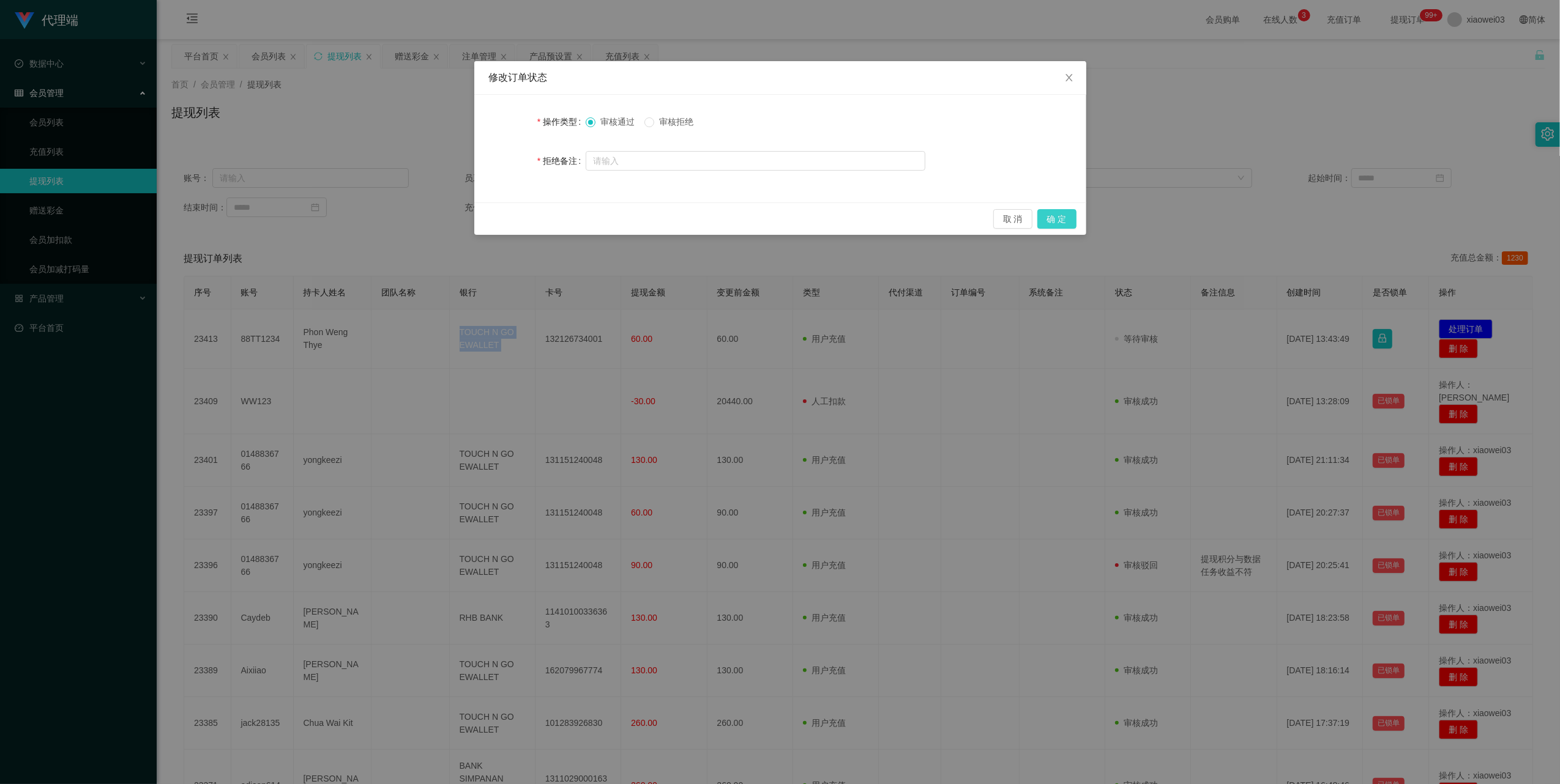
click at [1050, 221] on button "确 定" at bounding box center [1057, 219] width 39 height 19
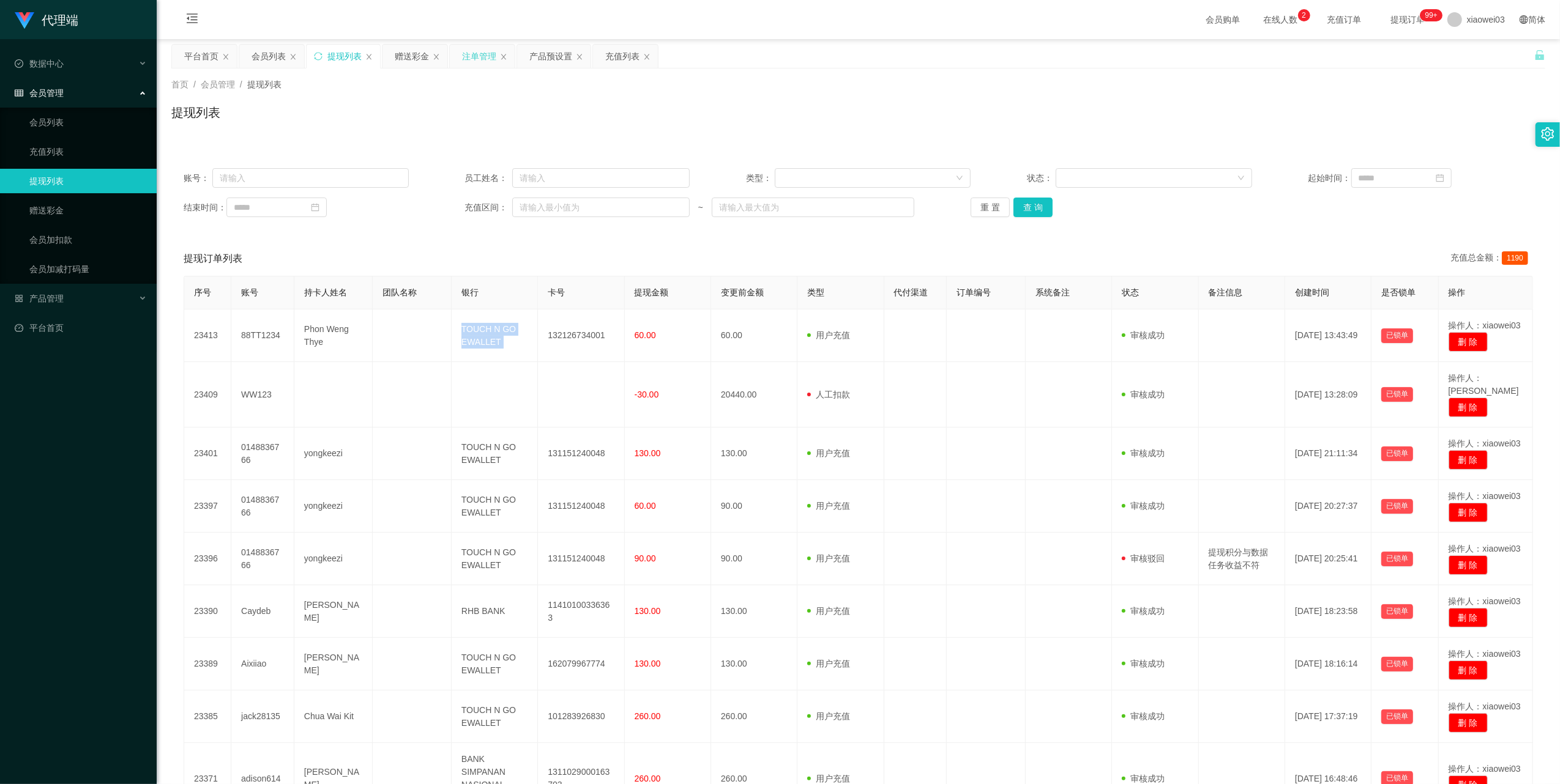
click at [486, 56] on div "注单管理" at bounding box center [479, 56] width 34 height 24
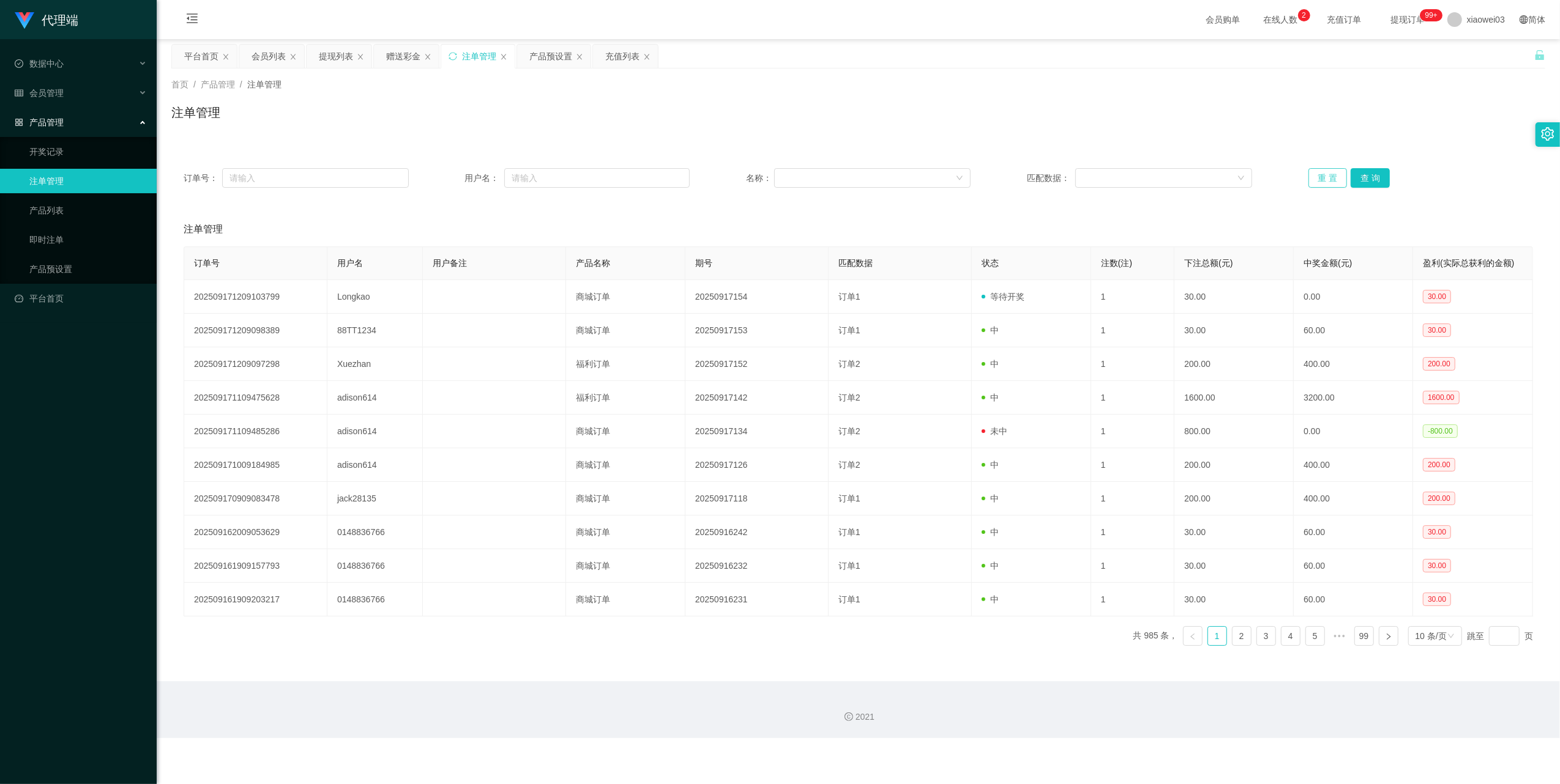
click at [1322, 175] on button "重 置" at bounding box center [1328, 177] width 39 height 19
click at [1310, 187] on button "重 置" at bounding box center [1328, 177] width 39 height 19
click at [1320, 170] on button "重 置" at bounding box center [1328, 177] width 39 height 19
click at [342, 49] on div "提现列表" at bounding box center [336, 56] width 34 height 24
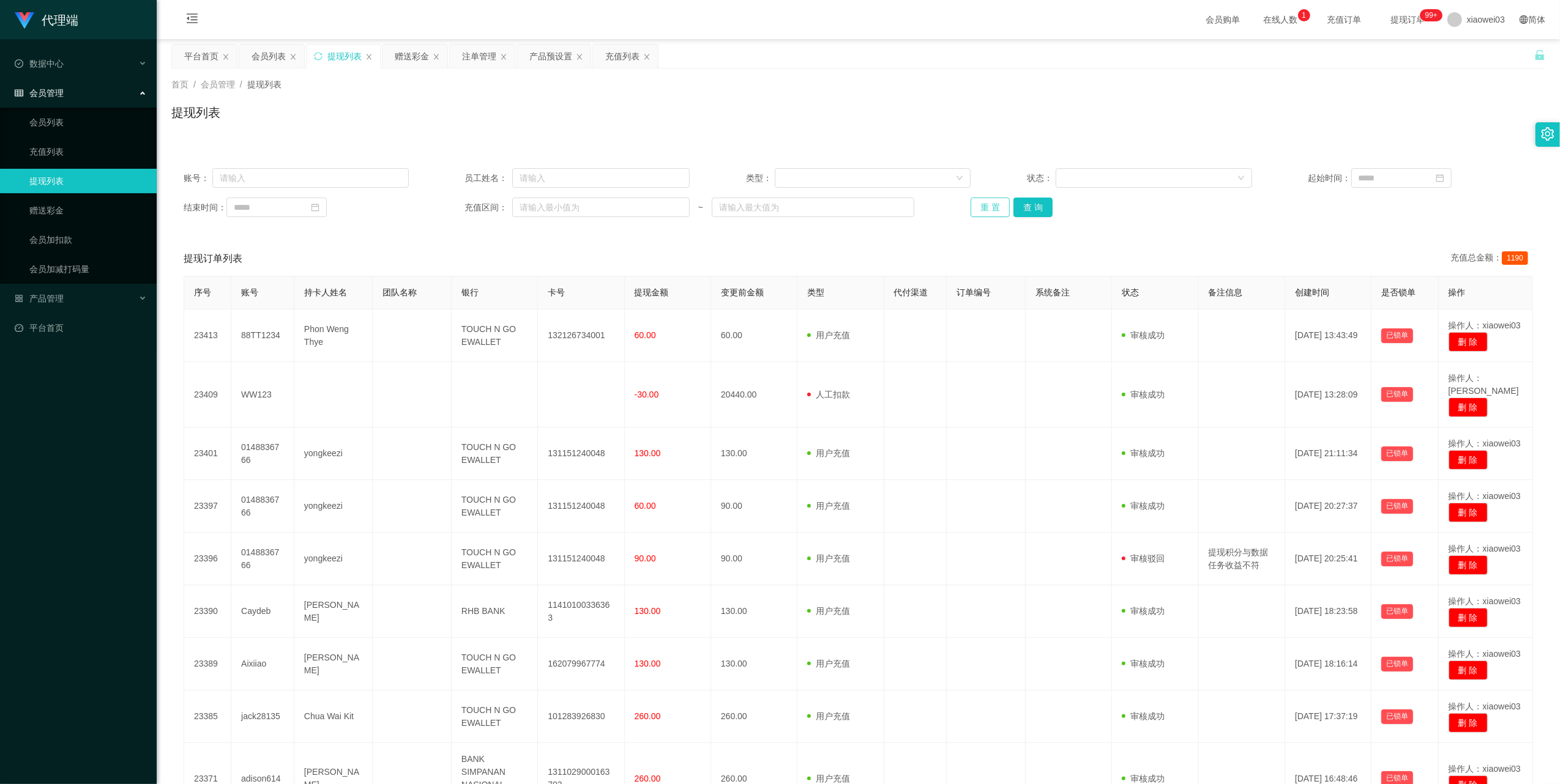
click at [993, 209] on button "重 置" at bounding box center [990, 207] width 39 height 19
click at [976, 213] on button "重 置" at bounding box center [990, 207] width 39 height 19
click at [618, 55] on div "充值列表" at bounding box center [623, 56] width 34 height 24
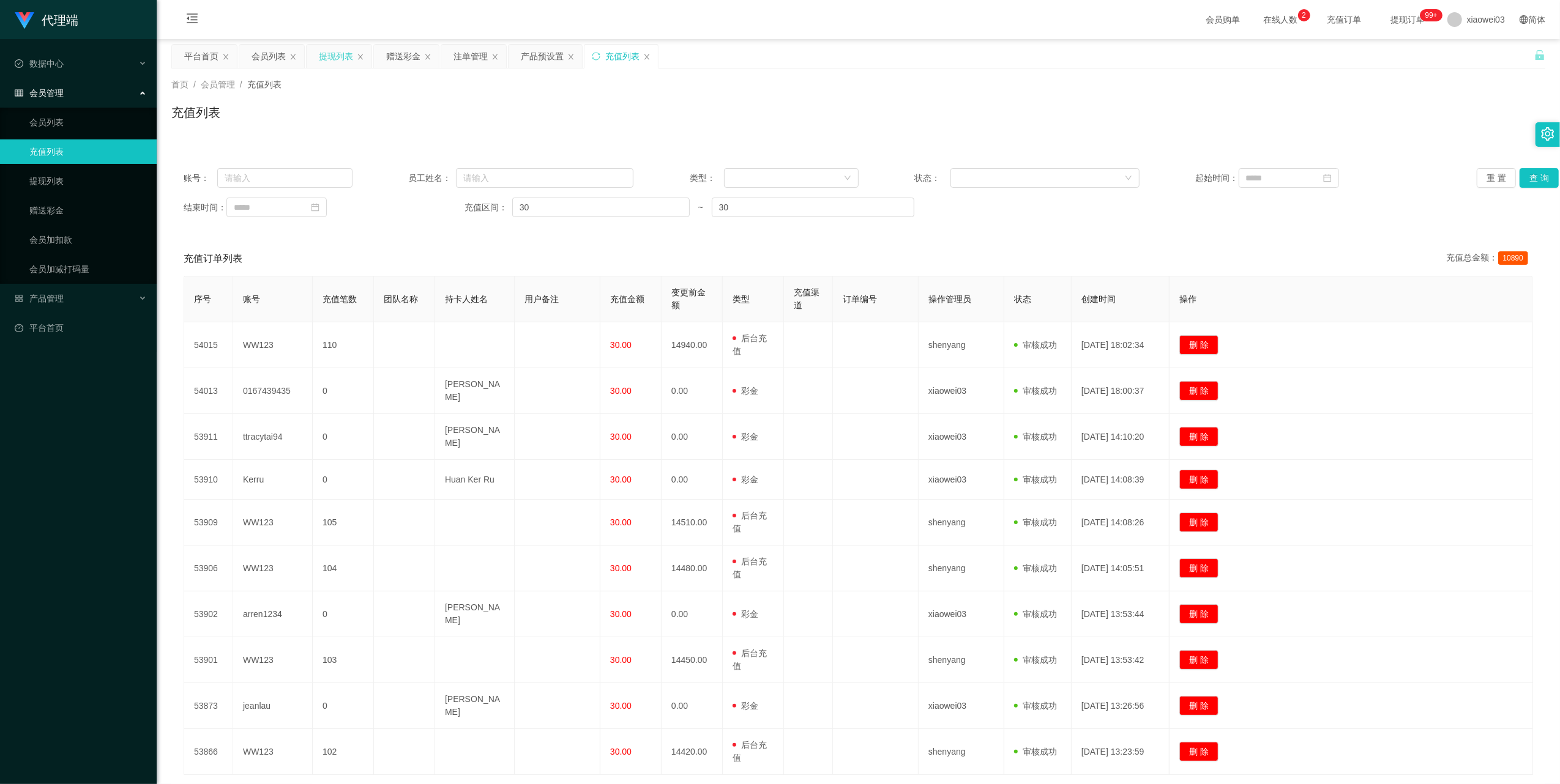
click at [342, 54] on div "提现列表" at bounding box center [336, 56] width 34 height 24
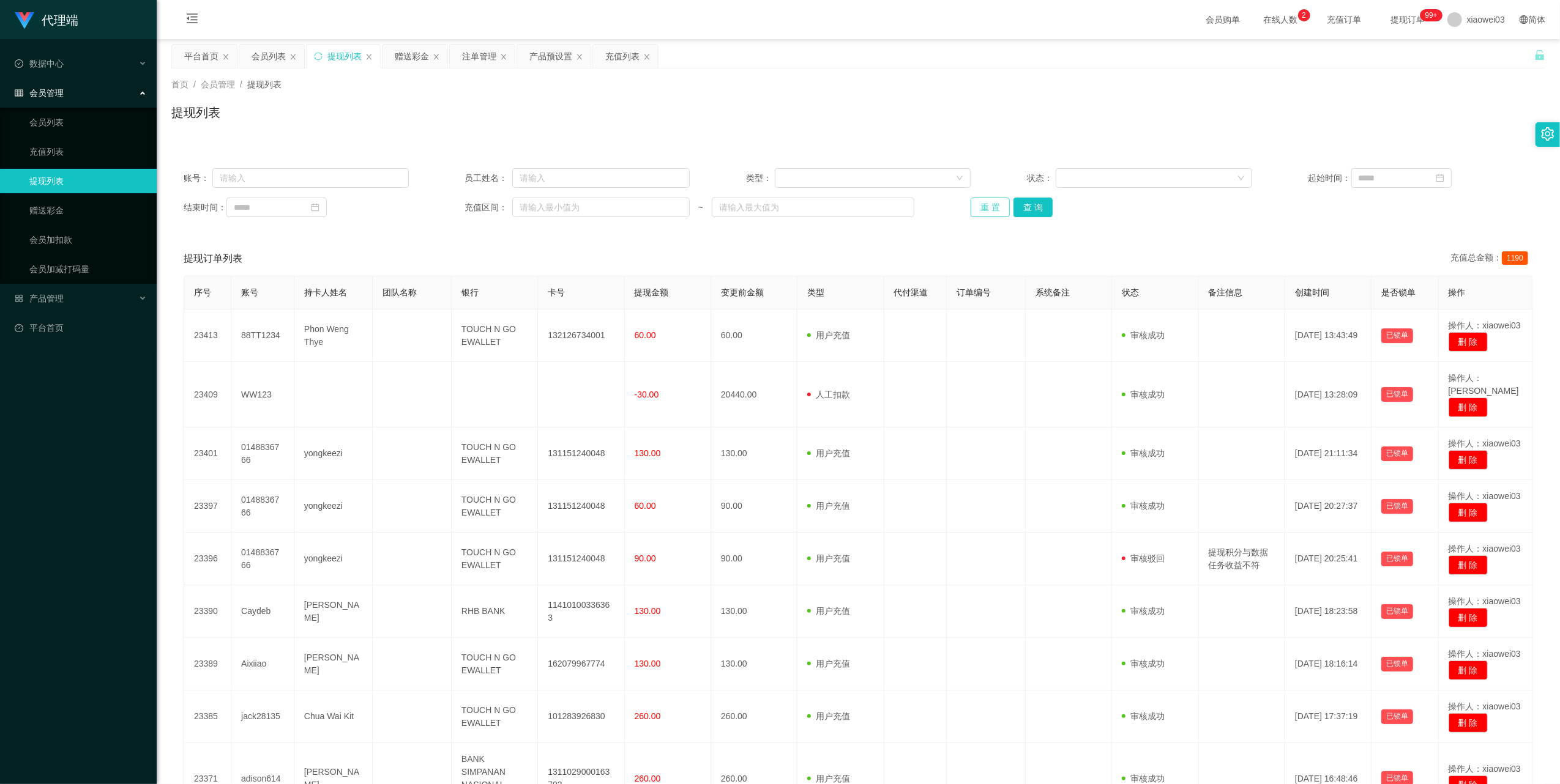
click at [978, 210] on button "重 置" at bounding box center [990, 207] width 39 height 19
click at [980, 206] on button "重 置" at bounding box center [990, 207] width 39 height 19
click at [984, 213] on button "重 置" at bounding box center [990, 207] width 39 height 19
click at [972, 209] on button "重 置" at bounding box center [990, 207] width 39 height 19
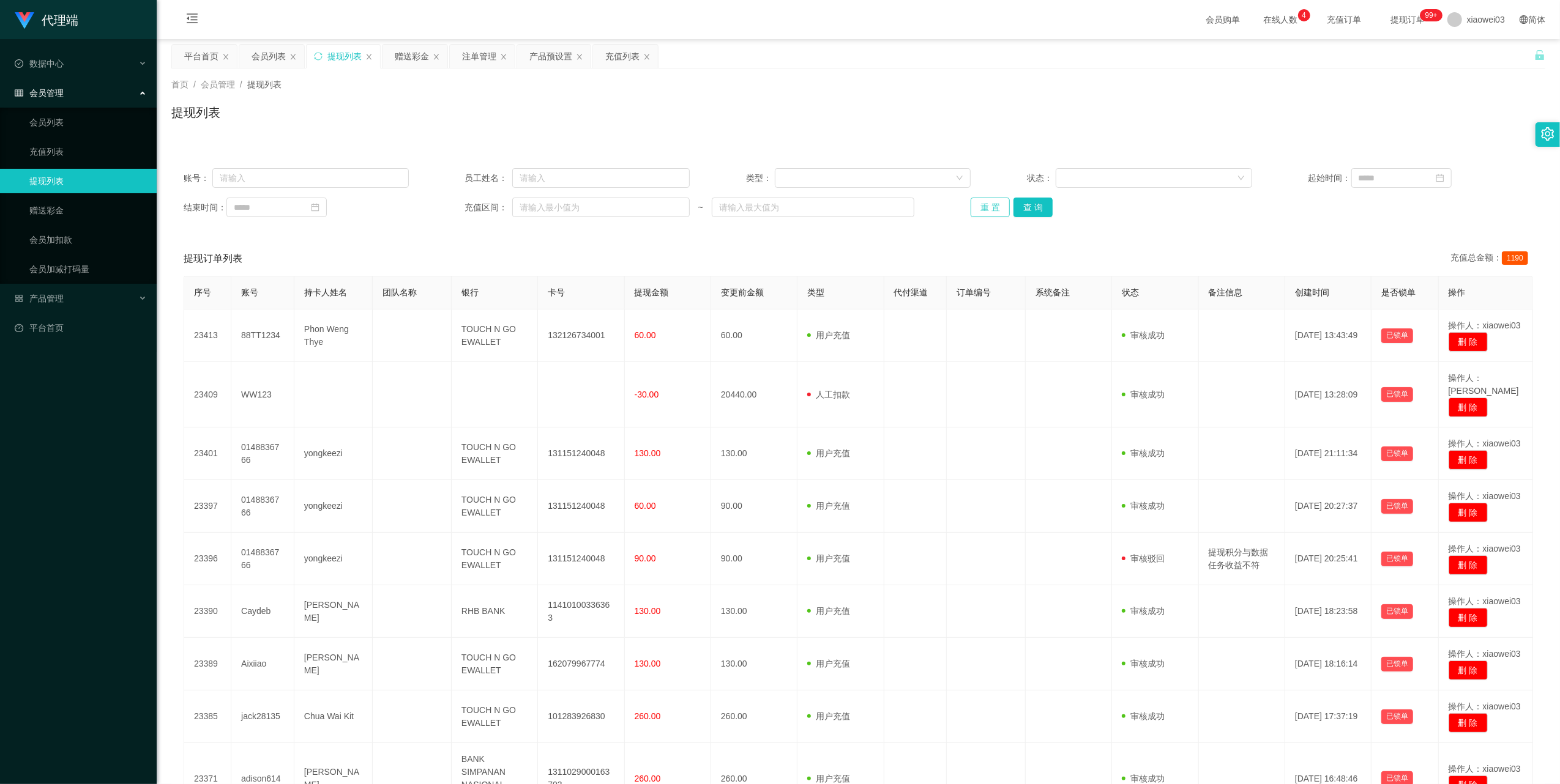
click at [982, 206] on button "重 置" at bounding box center [990, 207] width 39 height 19
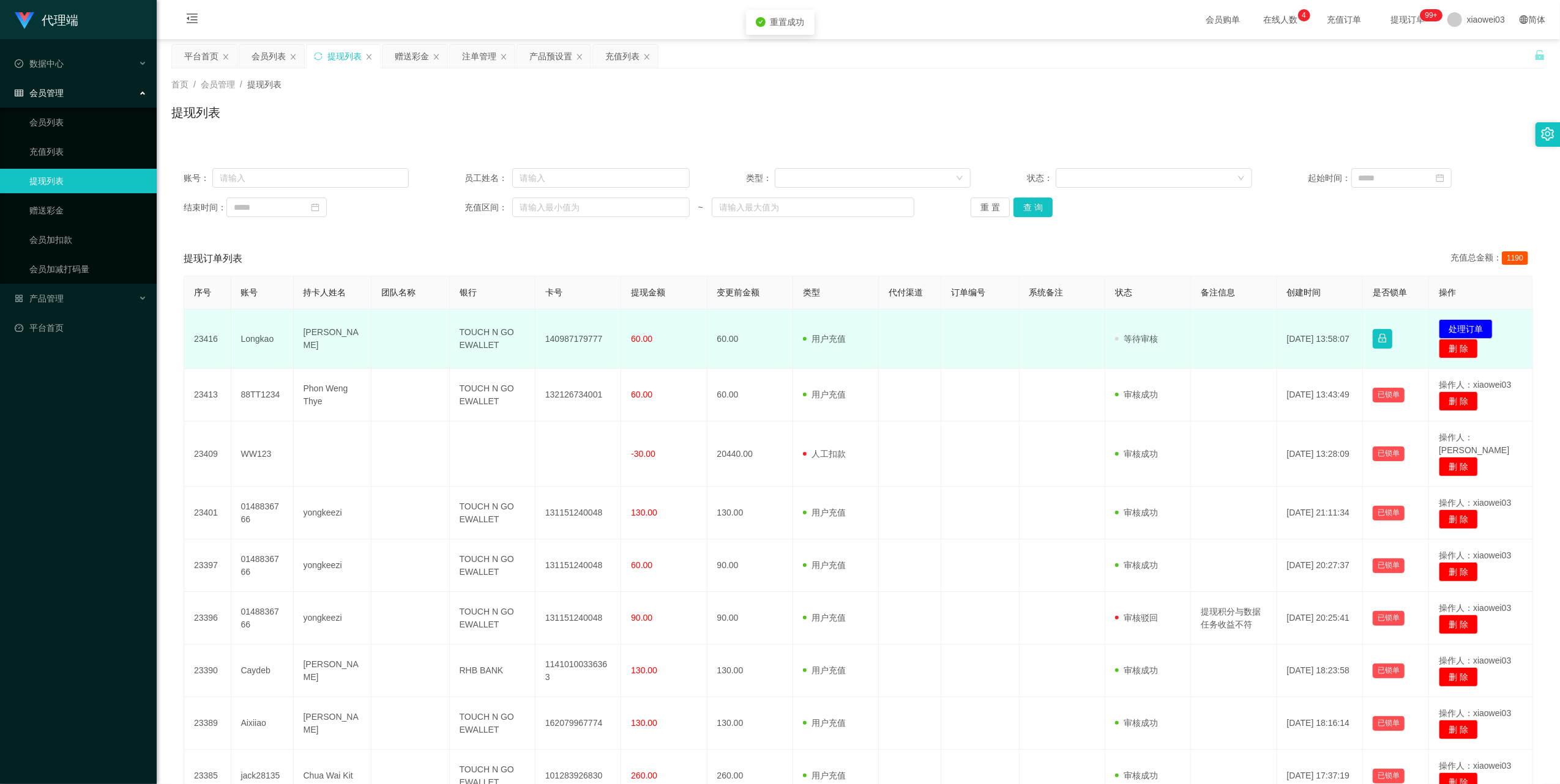
click at [583, 340] on td "140987179777" at bounding box center [578, 339] width 86 height 59
copy td "140987179777"
click at [471, 334] on td "TOUCH N GO EWALLET" at bounding box center [493, 339] width 86 height 59
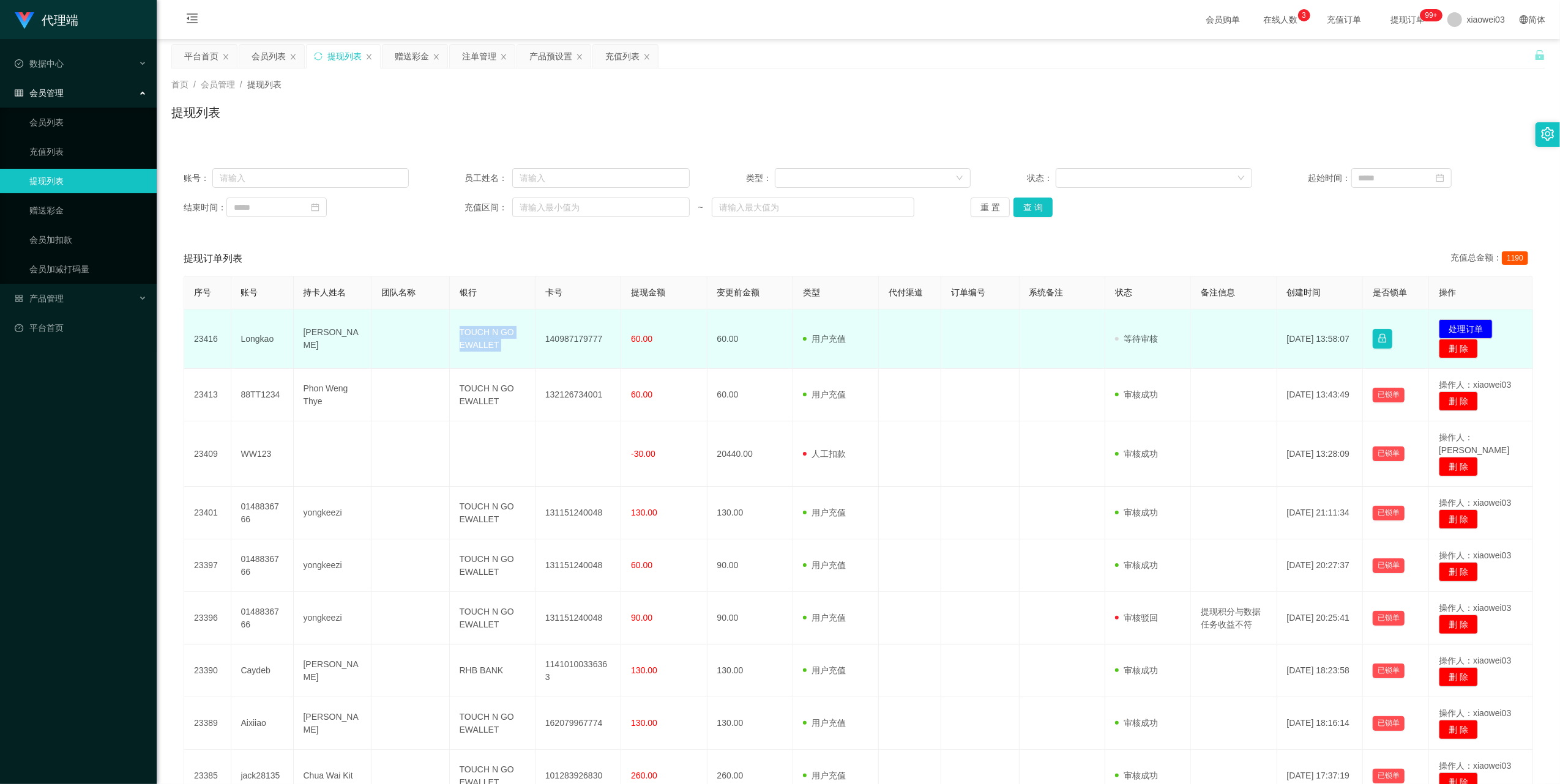
click at [473, 335] on td "TOUCH N GO EWALLET" at bounding box center [493, 339] width 86 height 59
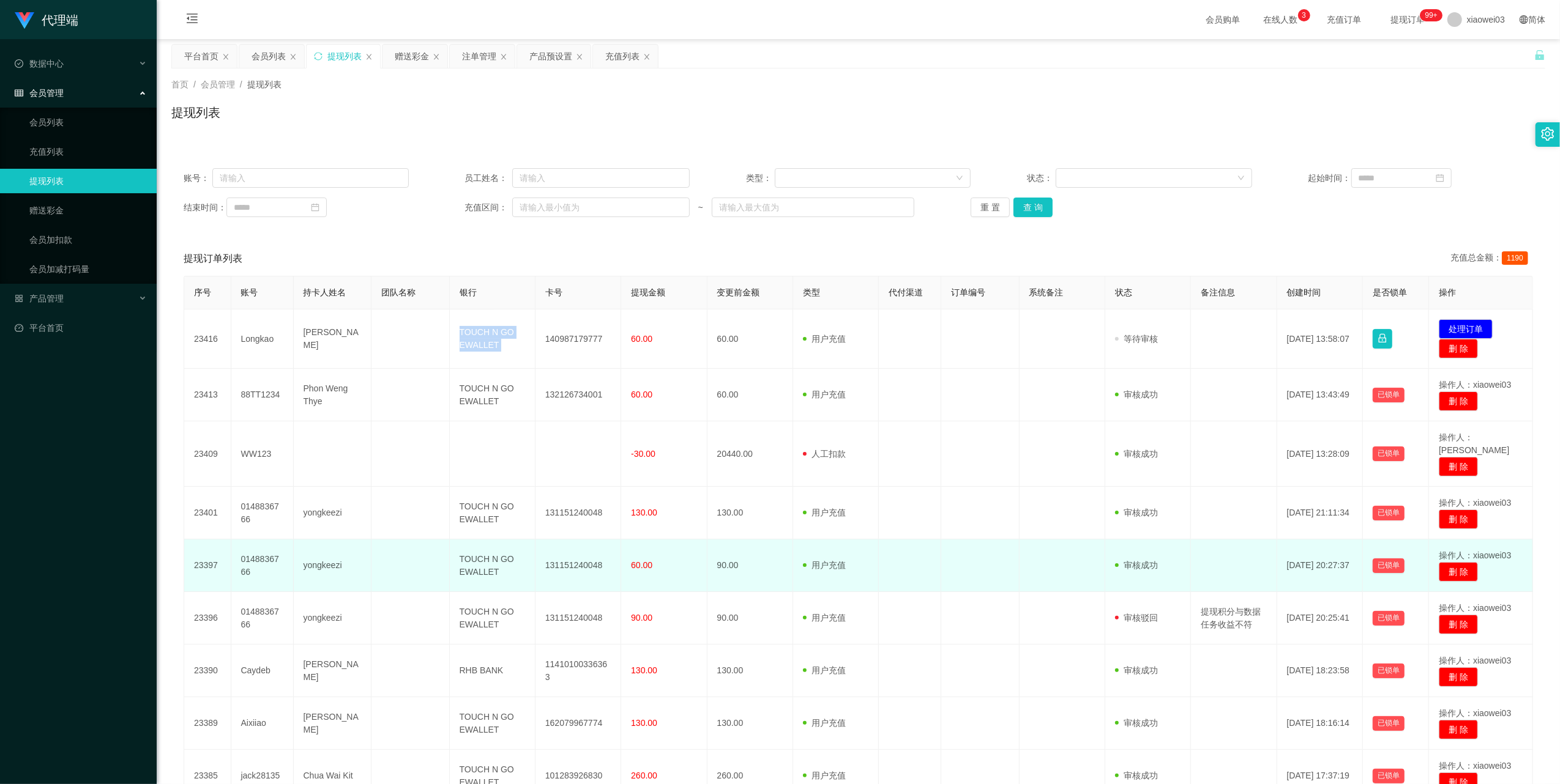
copy td "TOUCH N GO EWALLET"
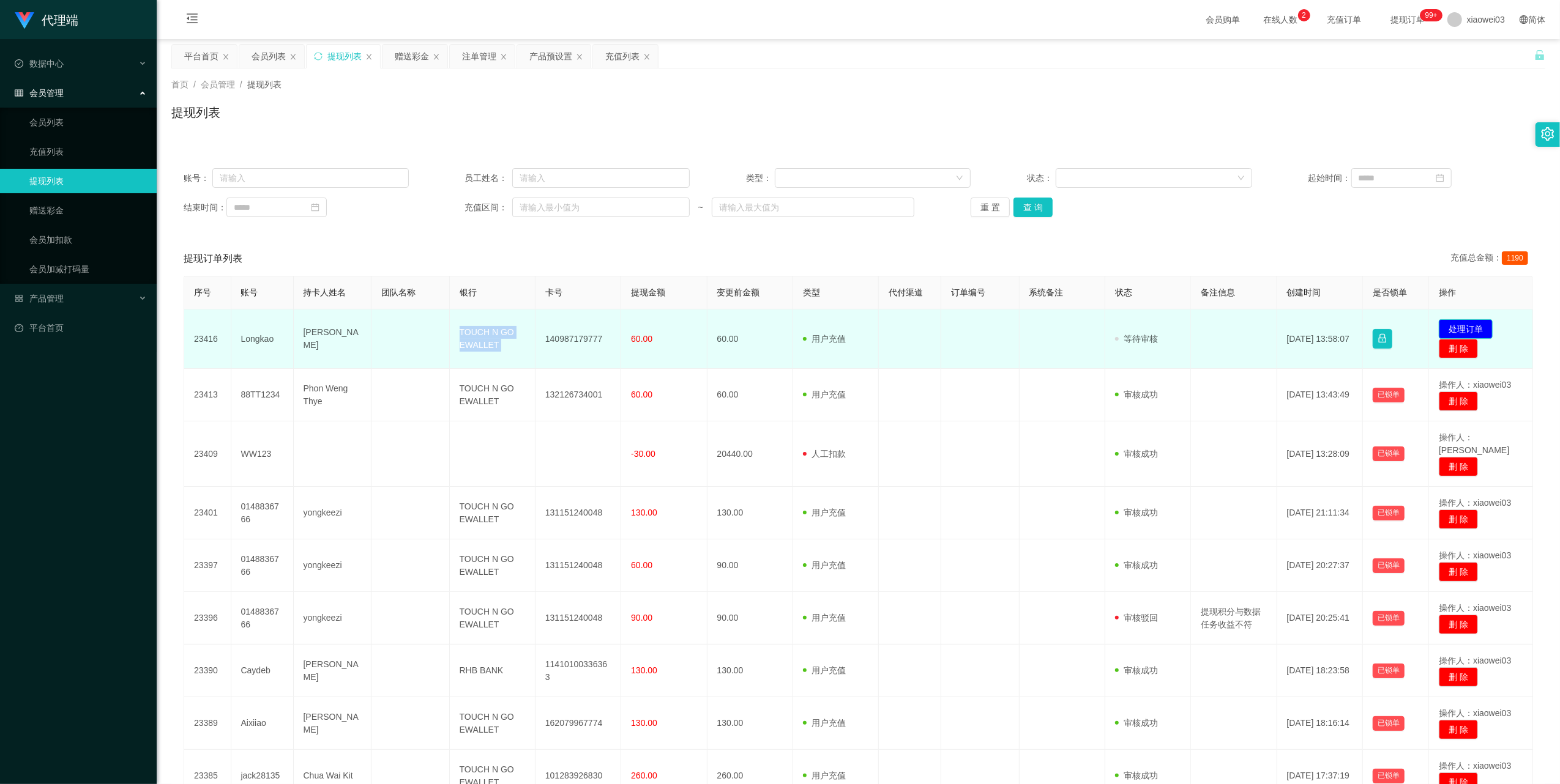
click at [1452, 324] on button "处理订单" at bounding box center [1466, 329] width 54 height 19
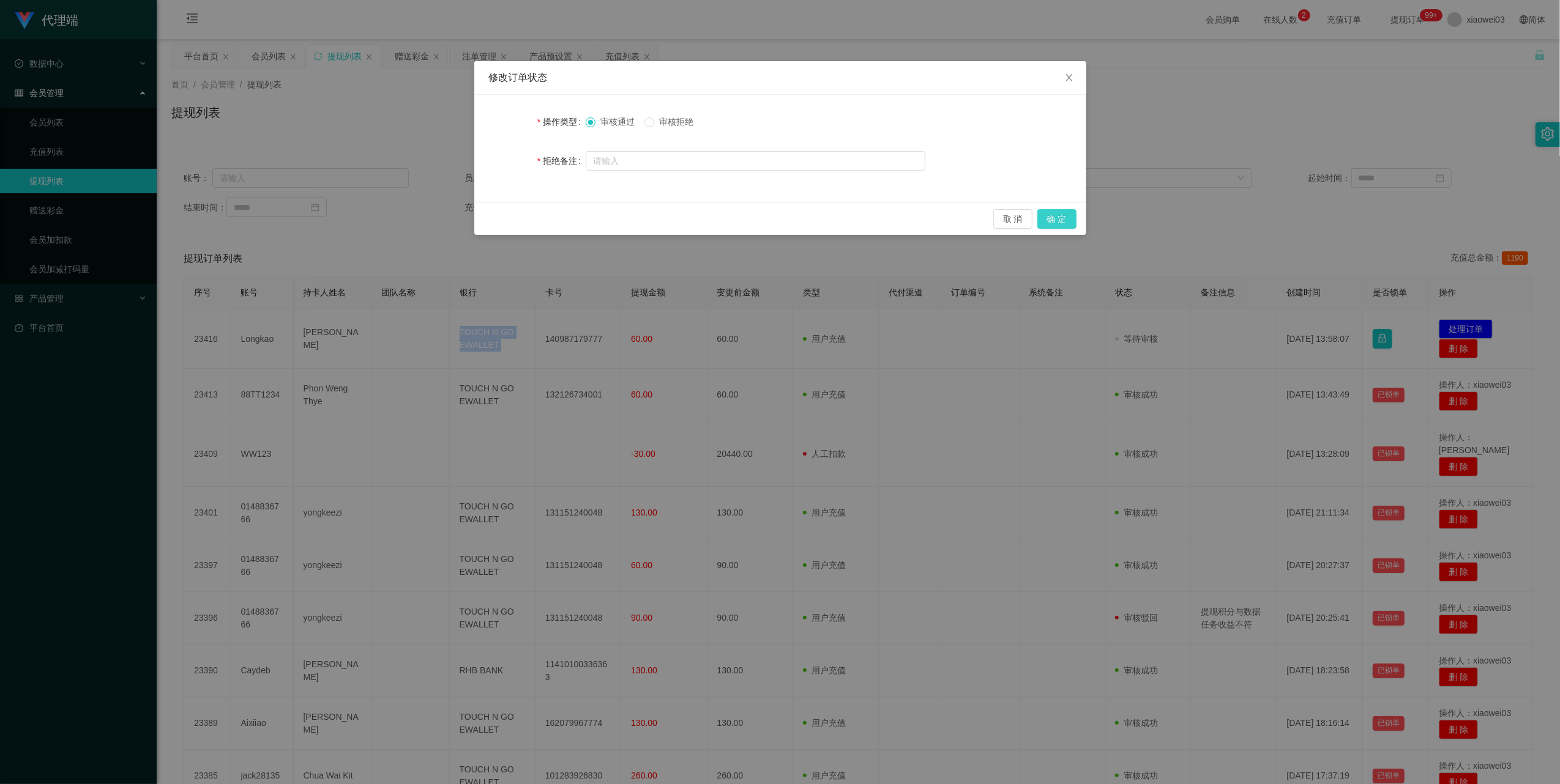
click at [1064, 216] on button "确 定" at bounding box center [1057, 219] width 39 height 19
